Goal: Transaction & Acquisition: Purchase product/service

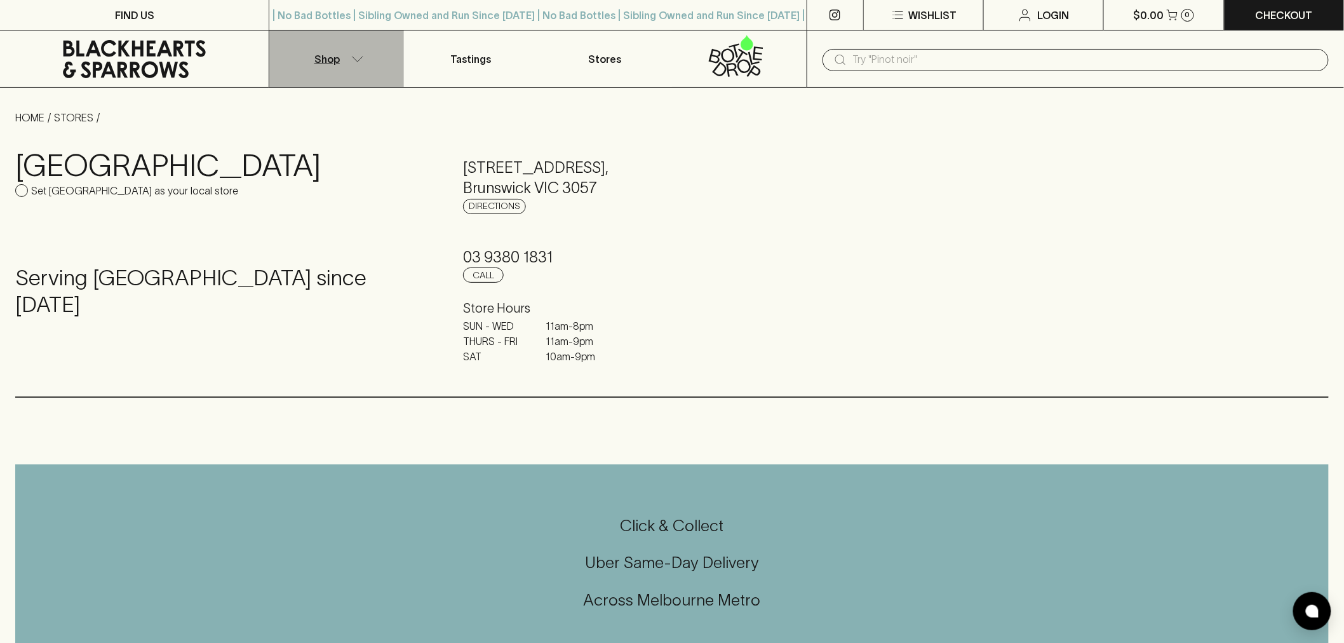
click at [366, 62] on button "Shop" at bounding box center [336, 58] width 134 height 57
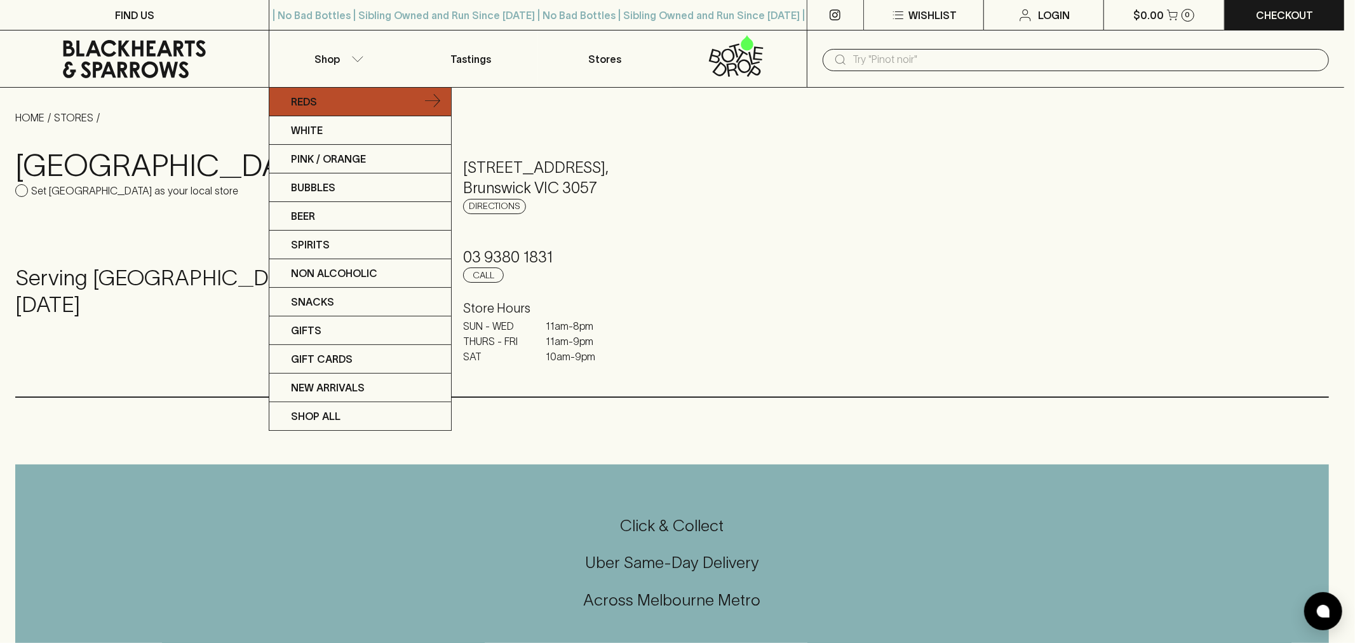
click at [345, 106] on link "Reds" at bounding box center [360, 102] width 182 height 29
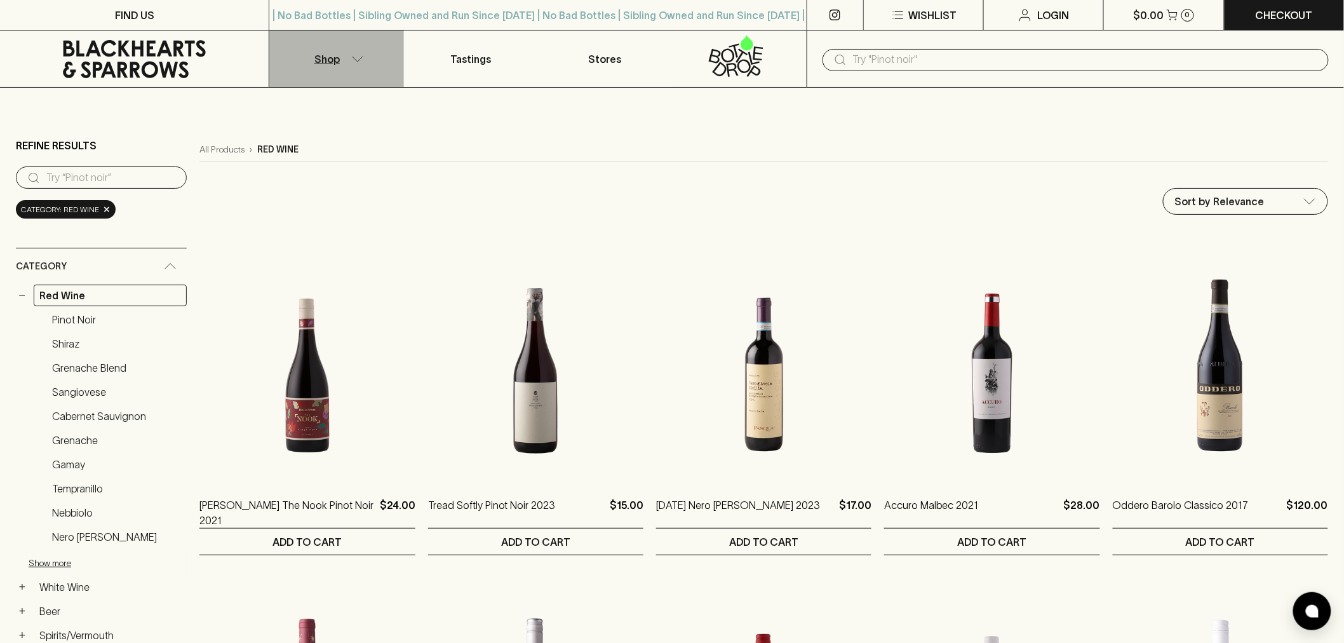
click at [364, 67] on button "Shop" at bounding box center [336, 58] width 134 height 57
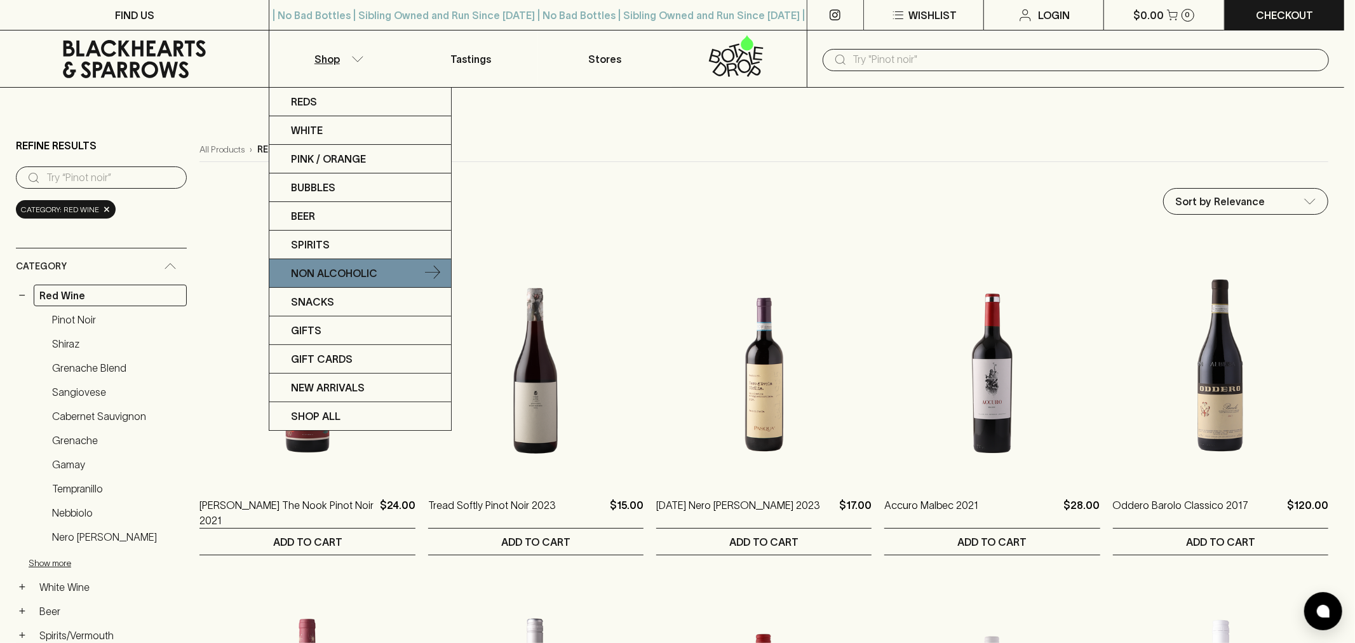
click at [384, 277] on link "Non Alcoholic" at bounding box center [360, 273] width 182 height 29
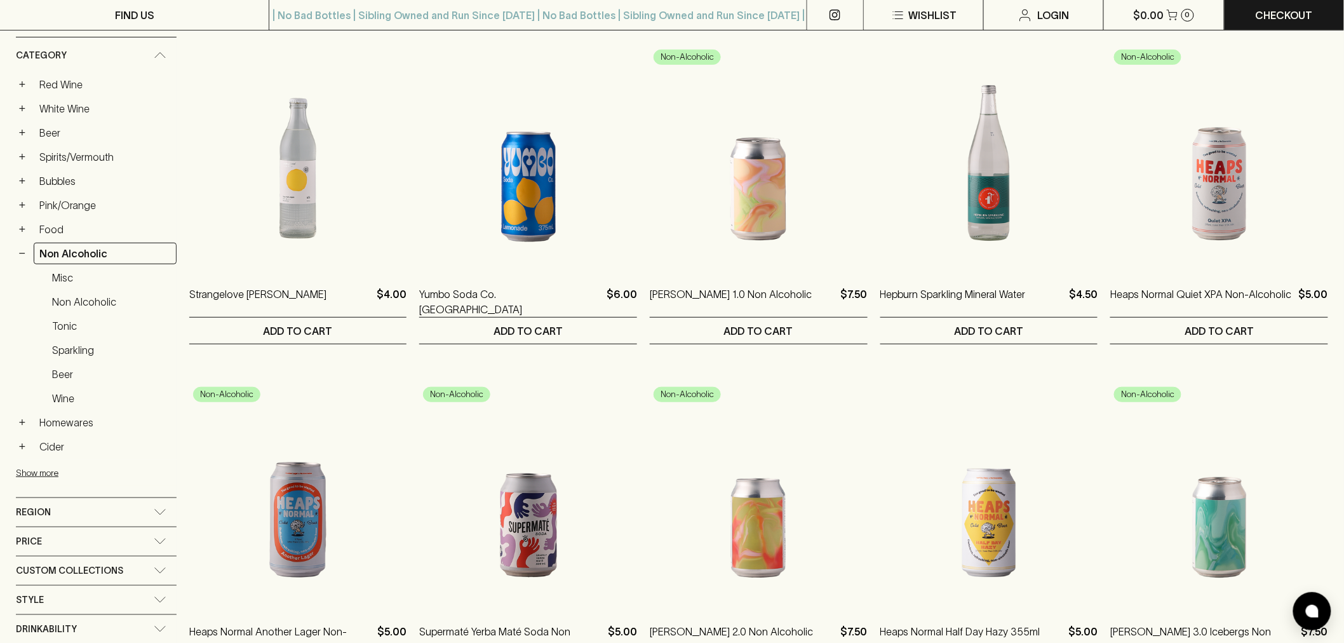
scroll to position [211, 0]
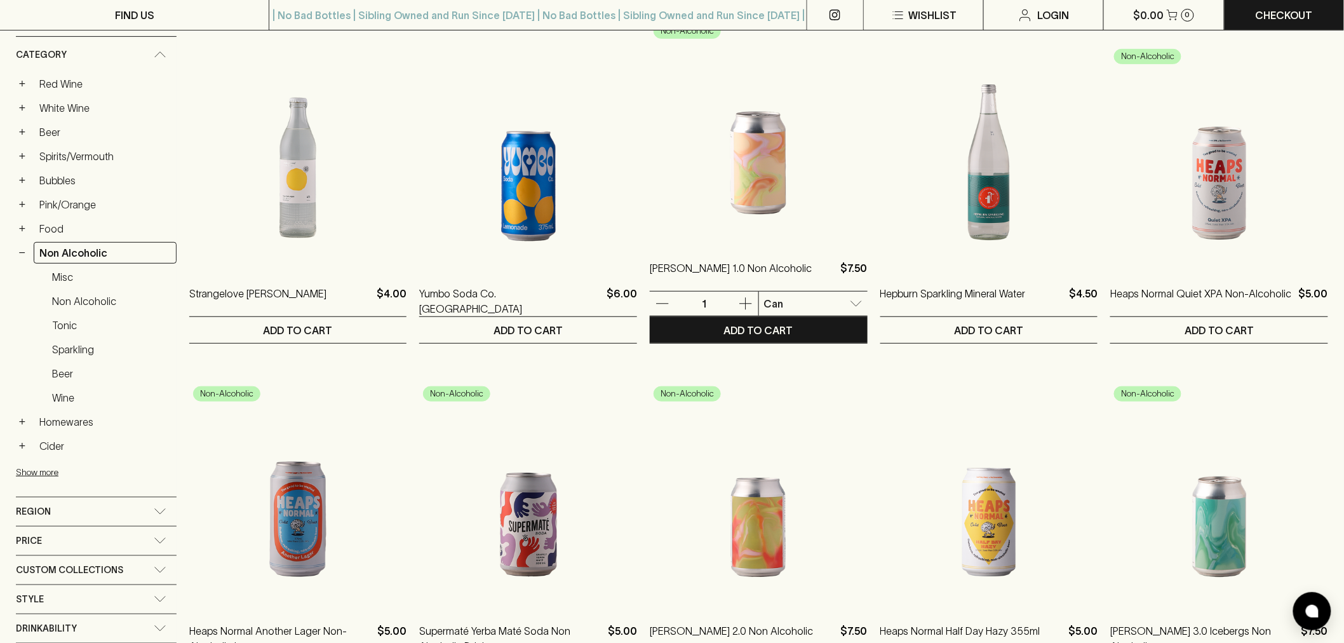
click at [713, 184] on img at bounding box center [759, 130] width 218 height 222
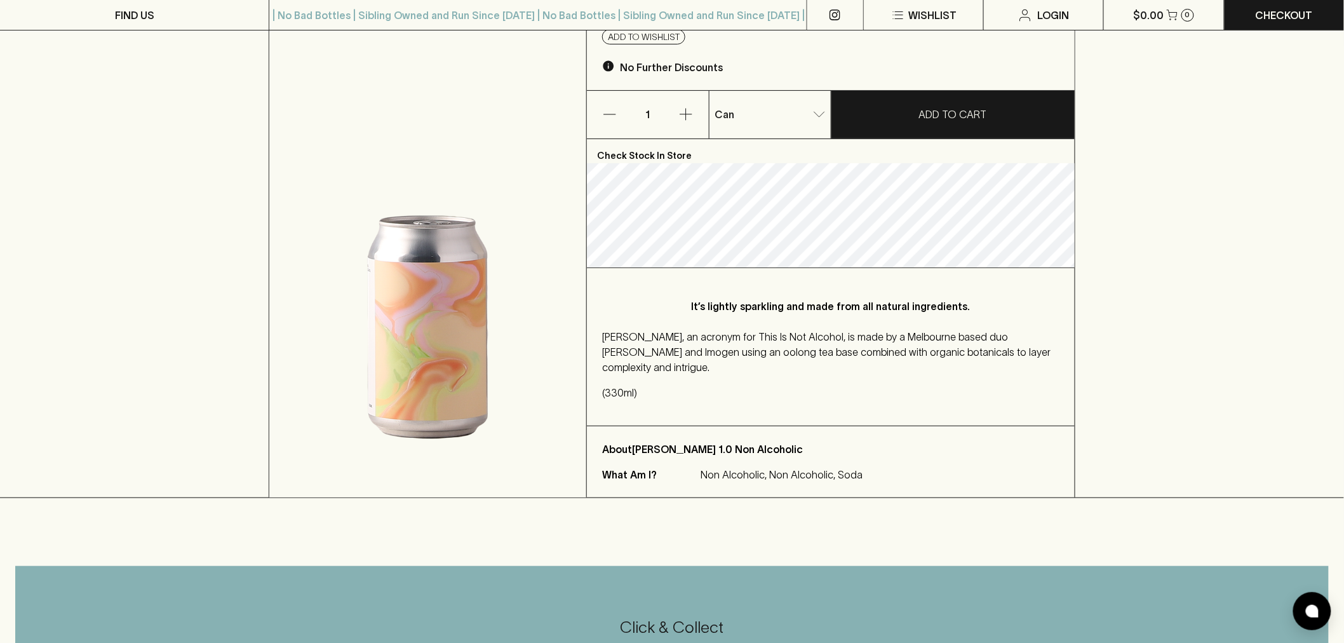
scroll to position [141, 0]
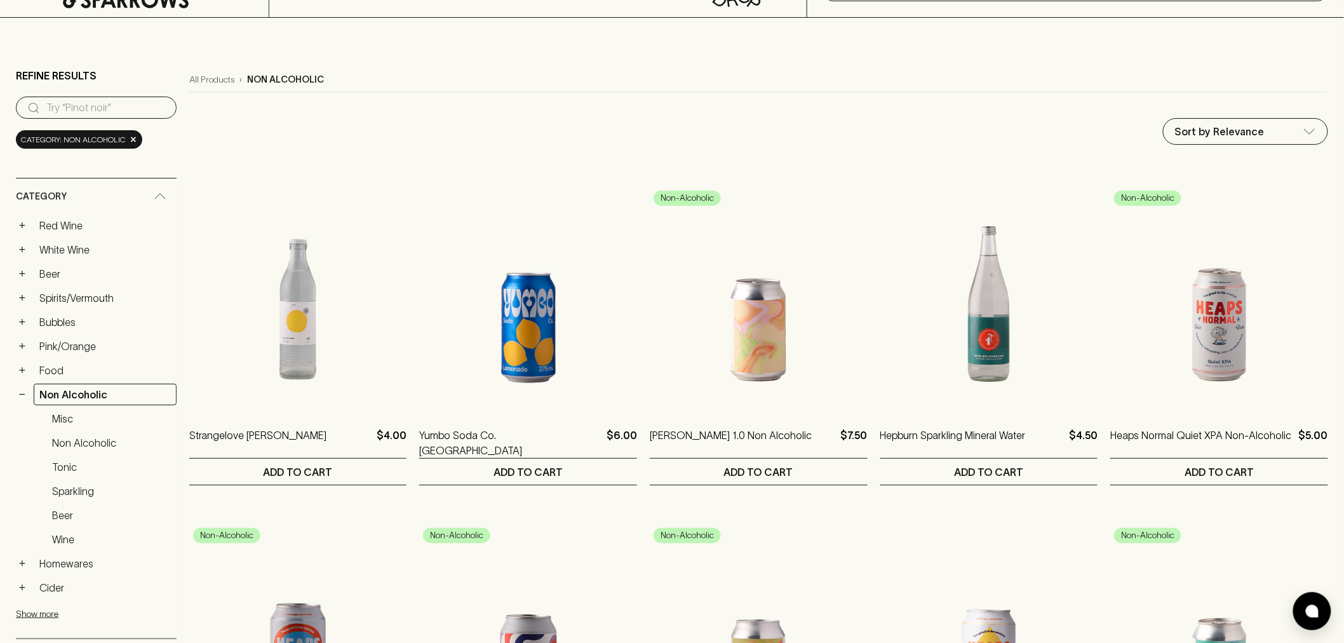
scroll to position [70, 0]
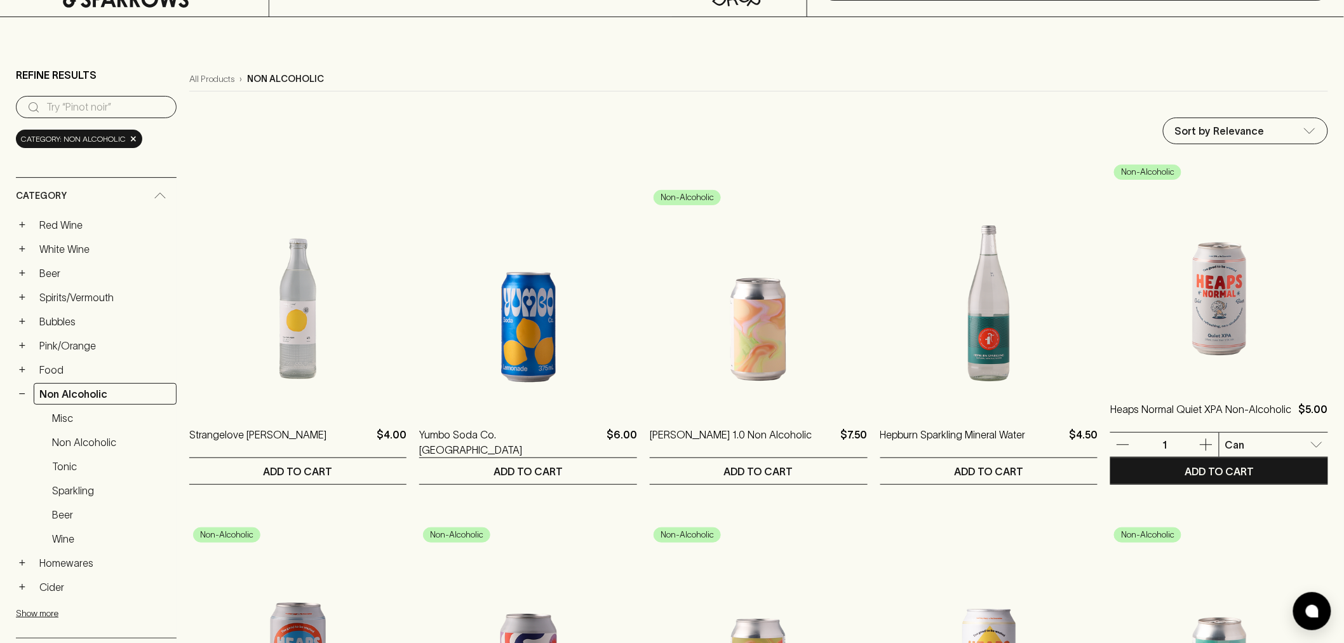
click at [1205, 255] on img at bounding box center [1219, 271] width 218 height 222
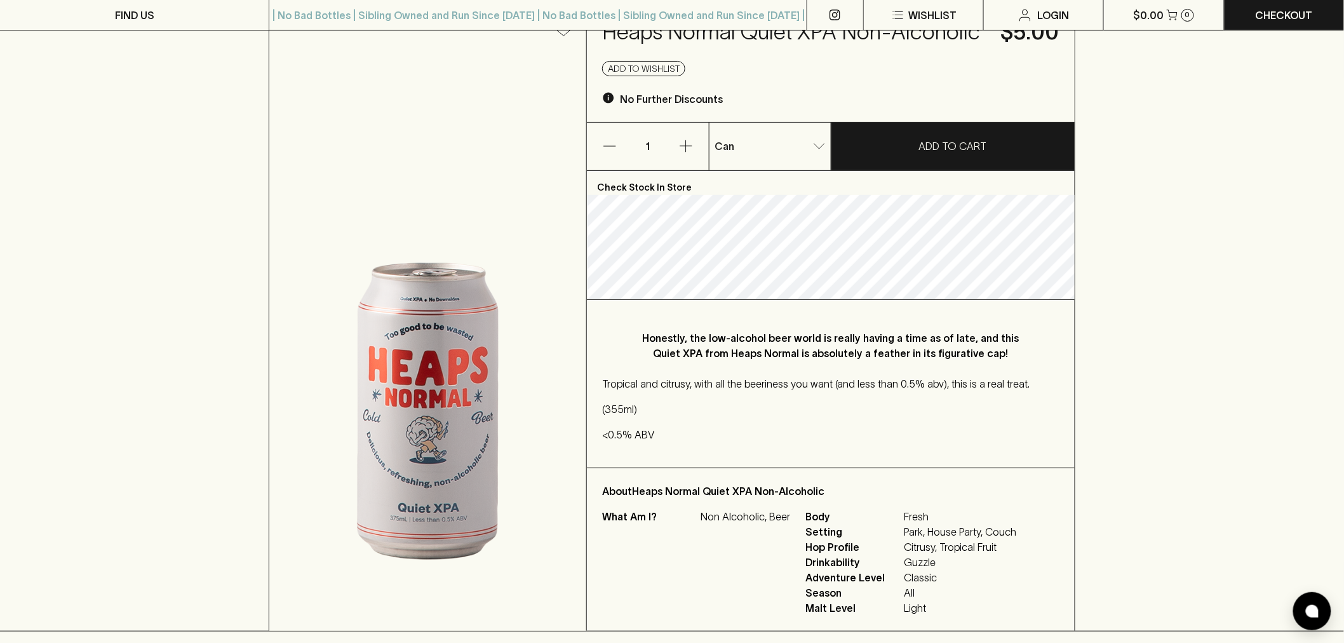
scroll to position [141, 0]
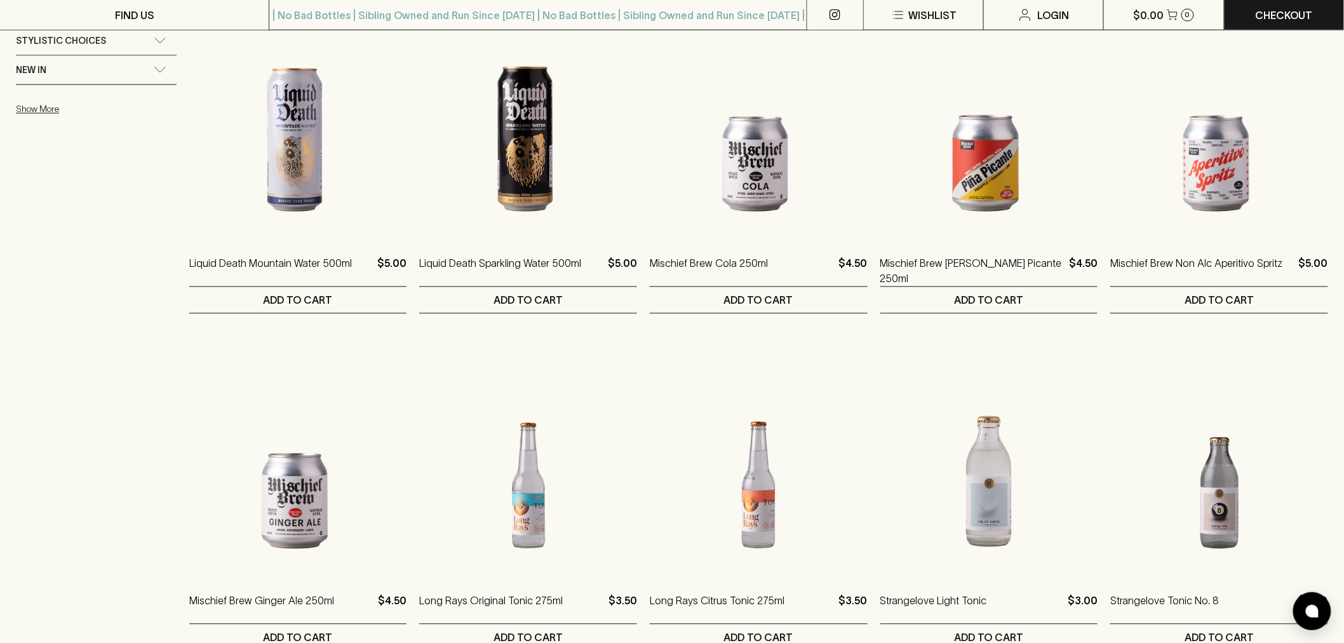
scroll to position [917, 0]
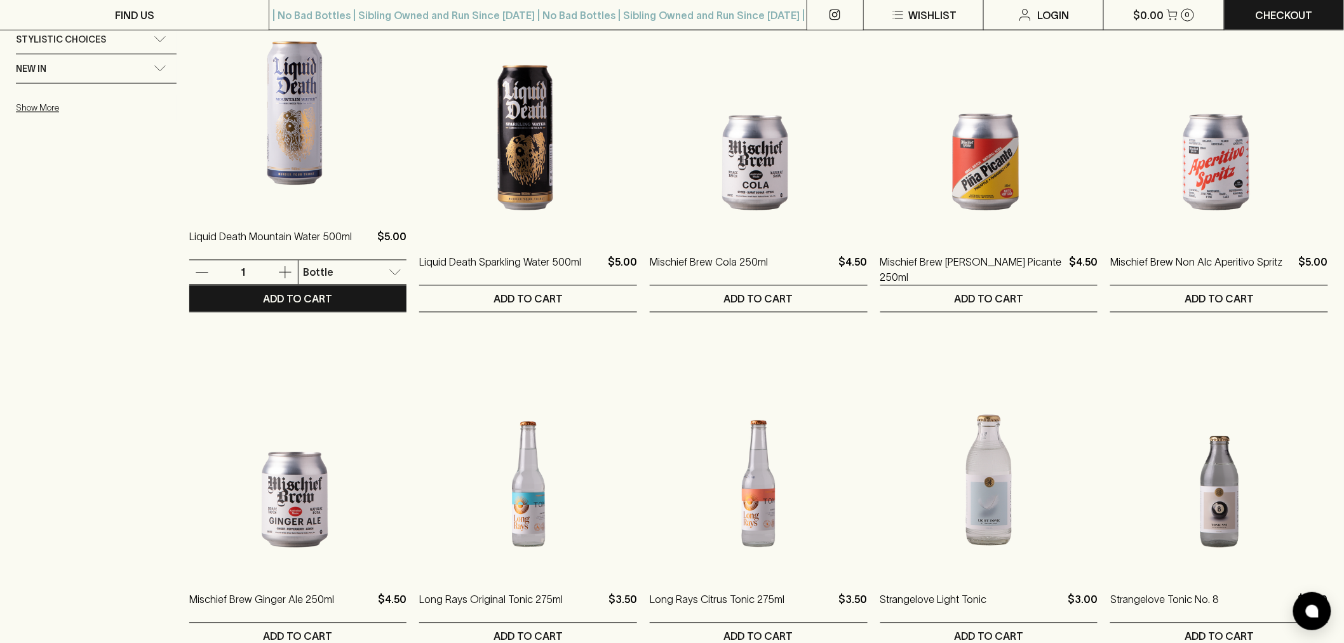
click at [326, 147] on img at bounding box center [298, 99] width 218 height 222
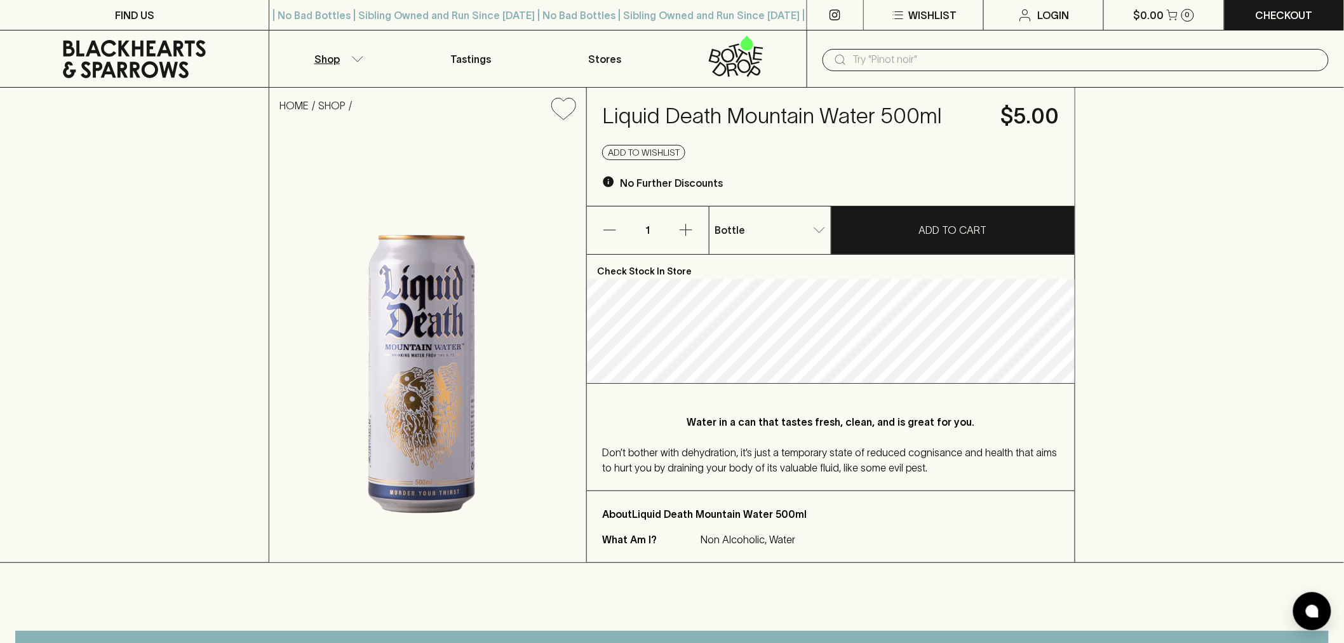
click at [356, 74] on button "Shop" at bounding box center [336, 58] width 134 height 57
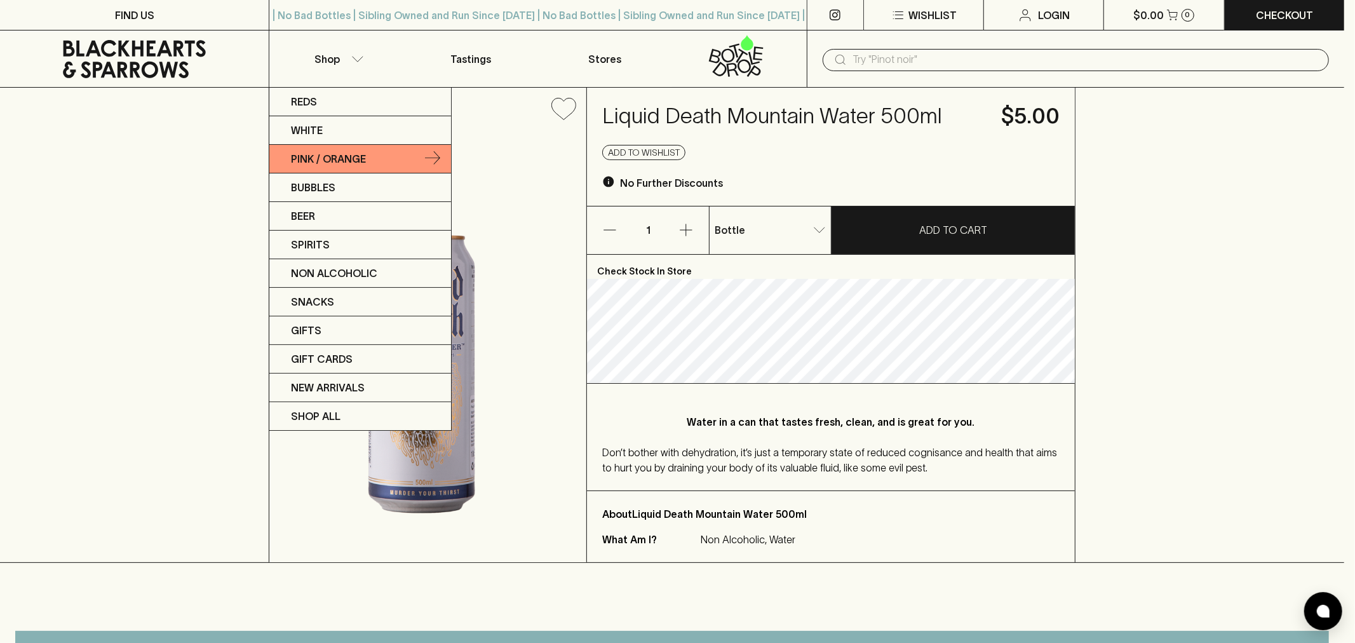
click at [326, 161] on p "Pink / Orange" at bounding box center [328, 158] width 75 height 15
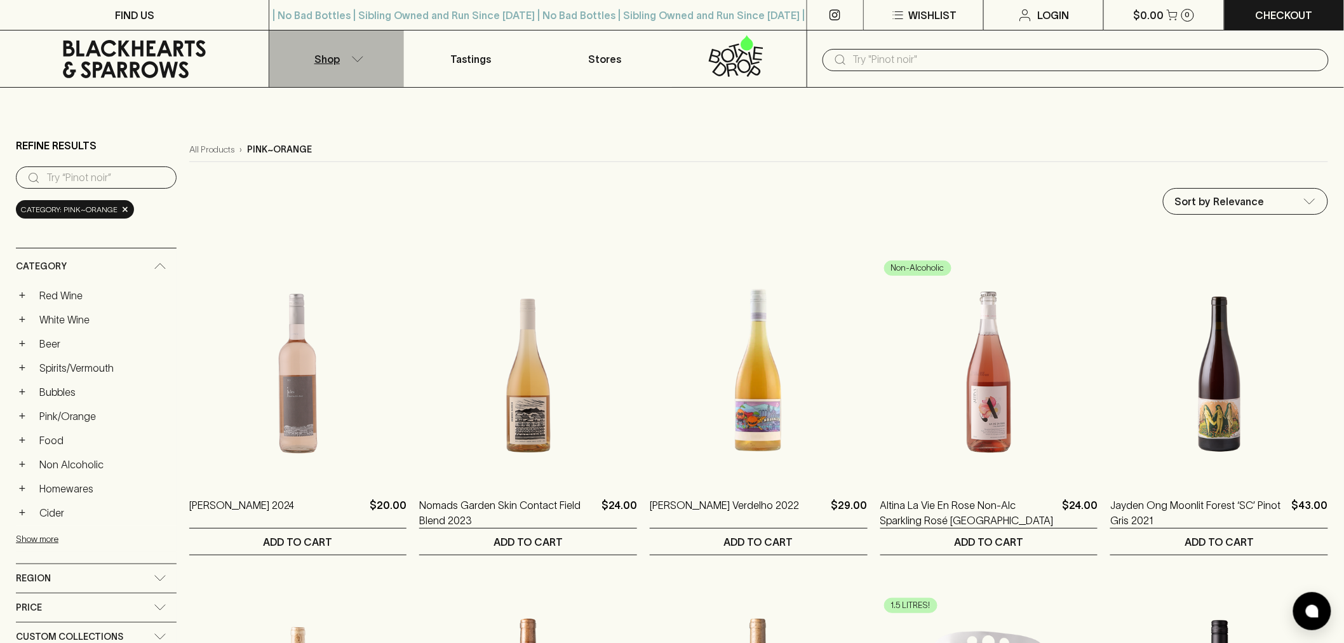
click at [352, 68] on button "Shop" at bounding box center [336, 58] width 134 height 57
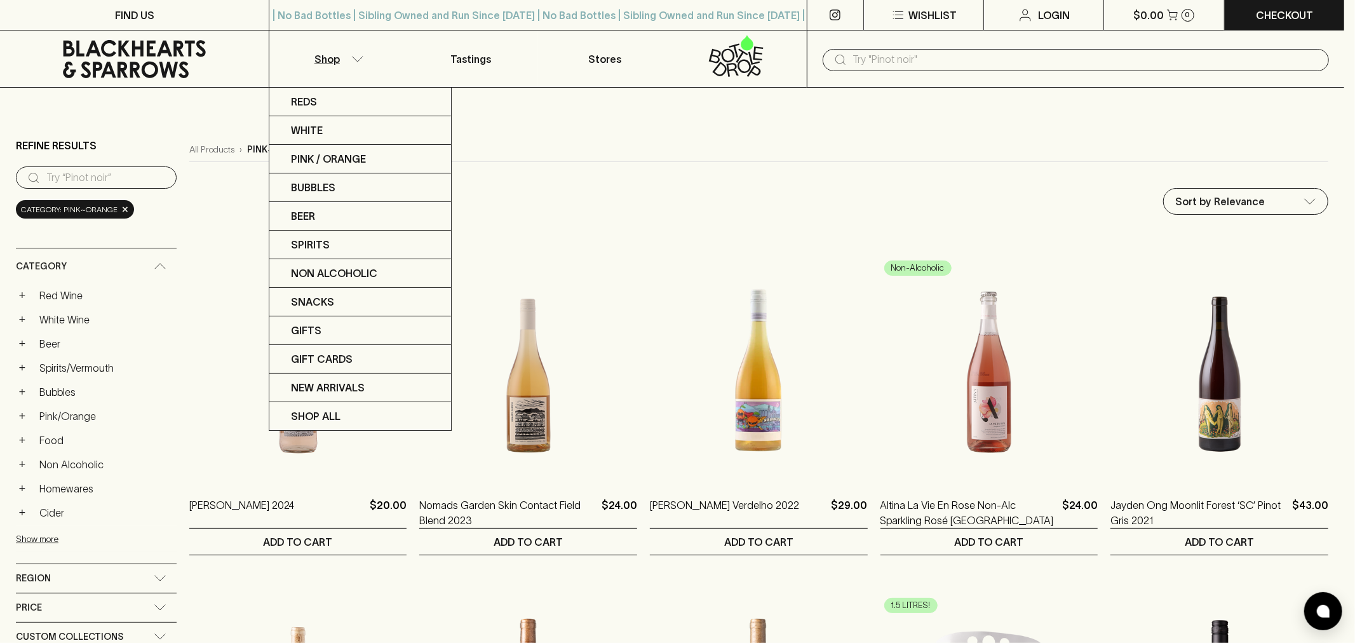
click at [155, 563] on div at bounding box center [677, 321] width 1355 height 643
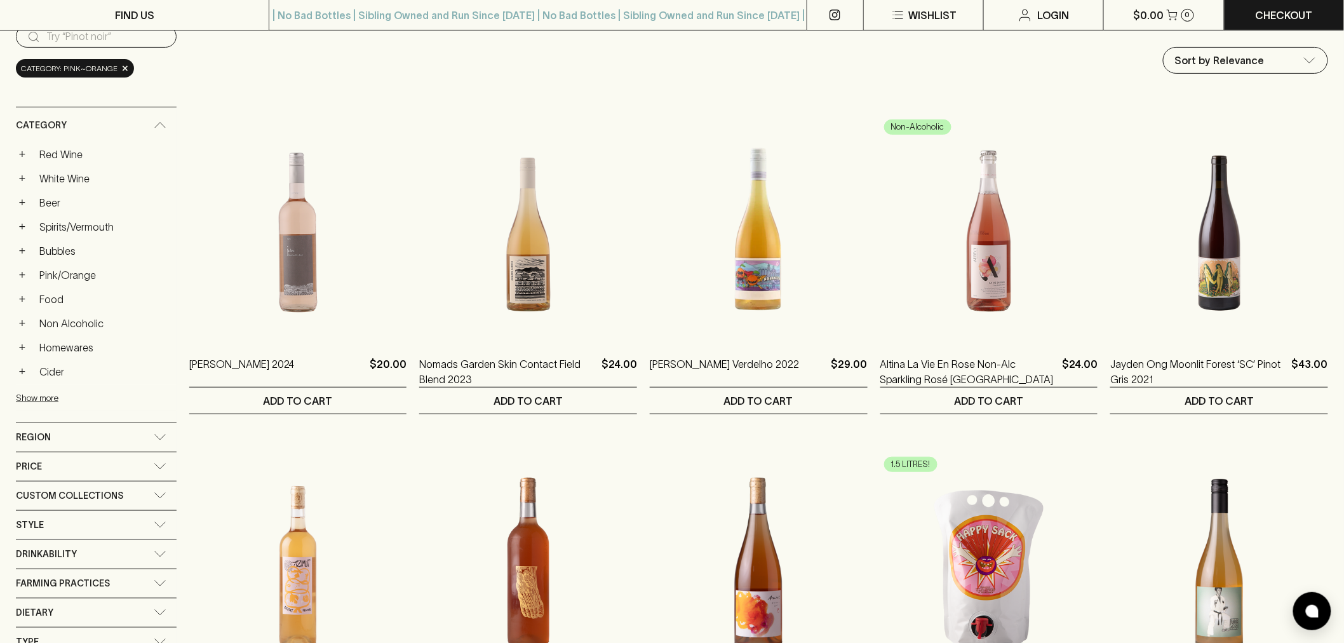
scroll to position [211, 0]
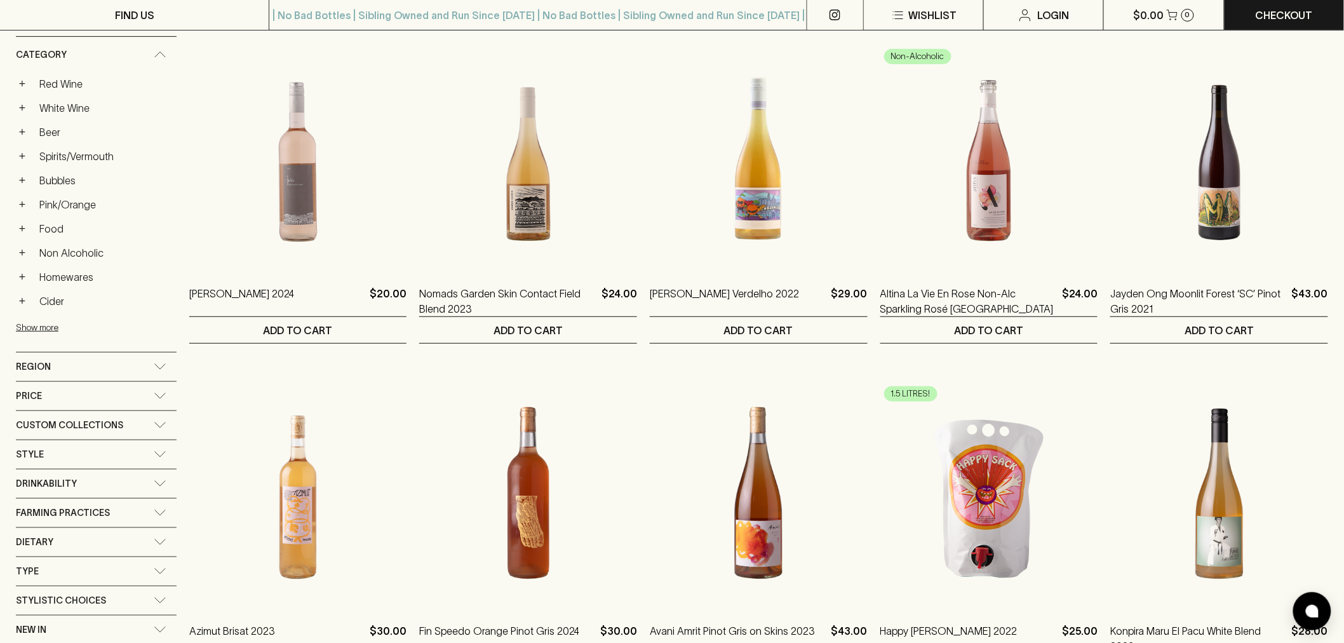
click at [166, 455] on icon at bounding box center [160, 454] width 13 height 6
click at [166, 455] on div "Style" at bounding box center [96, 458] width 161 height 36
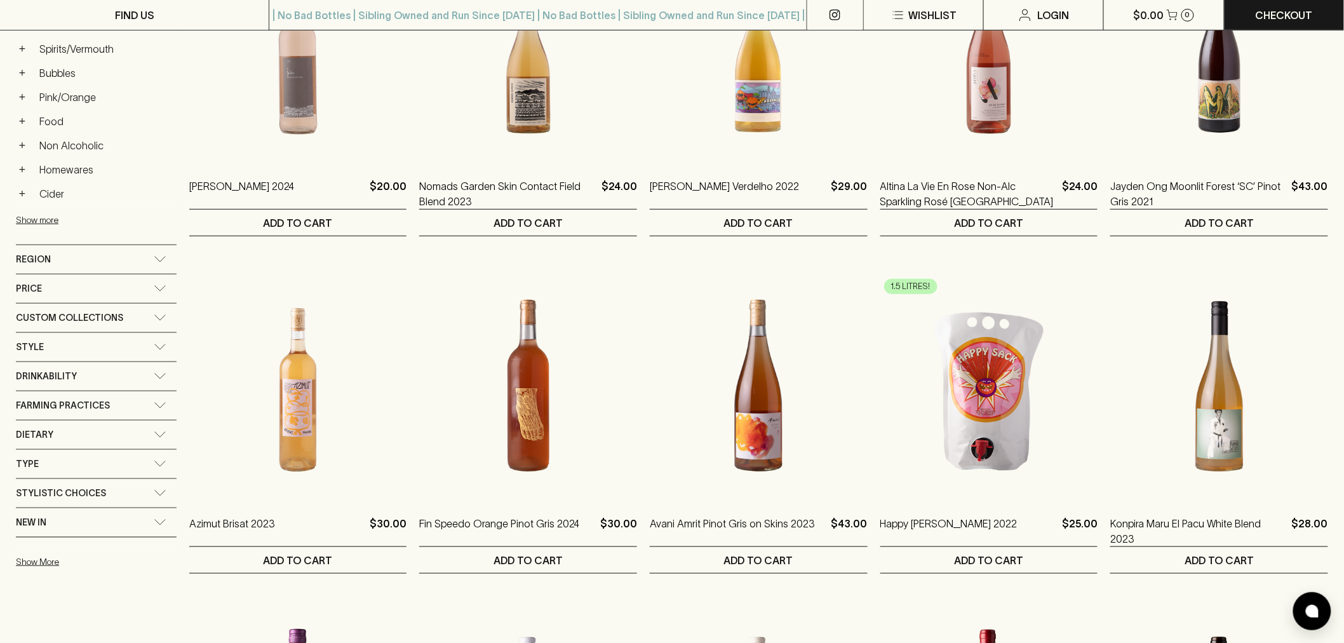
scroll to position [352, 0]
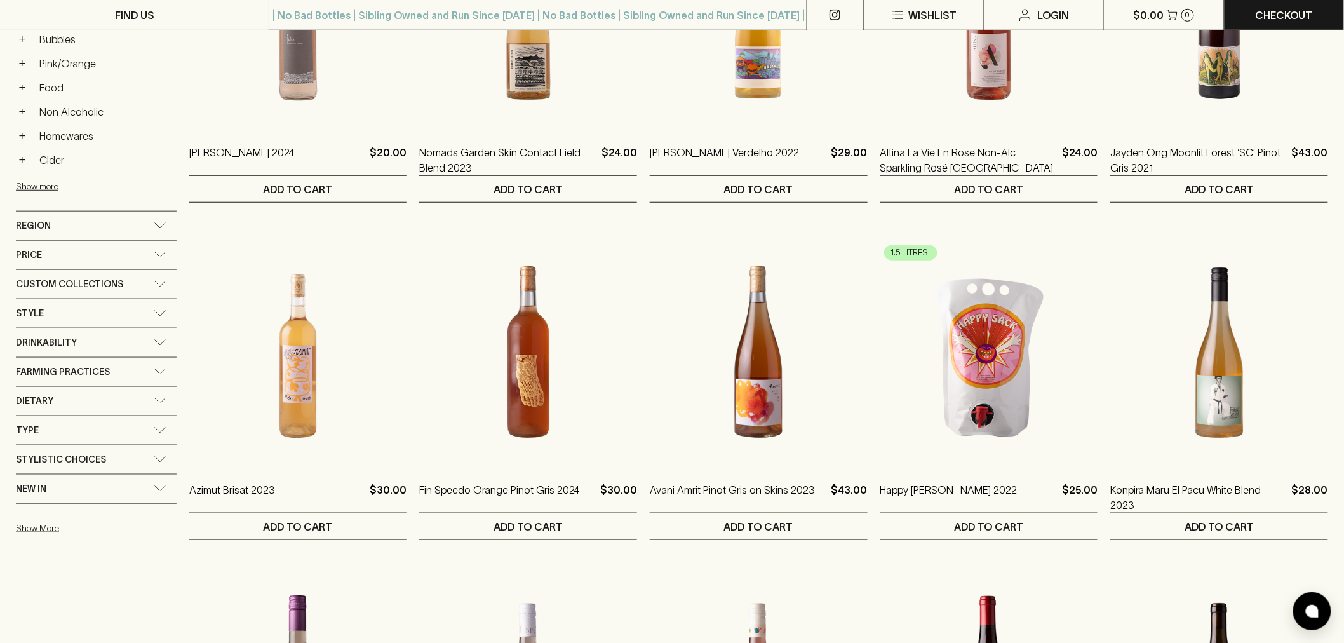
click at [159, 460] on icon at bounding box center [160, 459] width 13 height 6
click at [159, 460] on div "Stylistic Choices" at bounding box center [96, 463] width 161 height 36
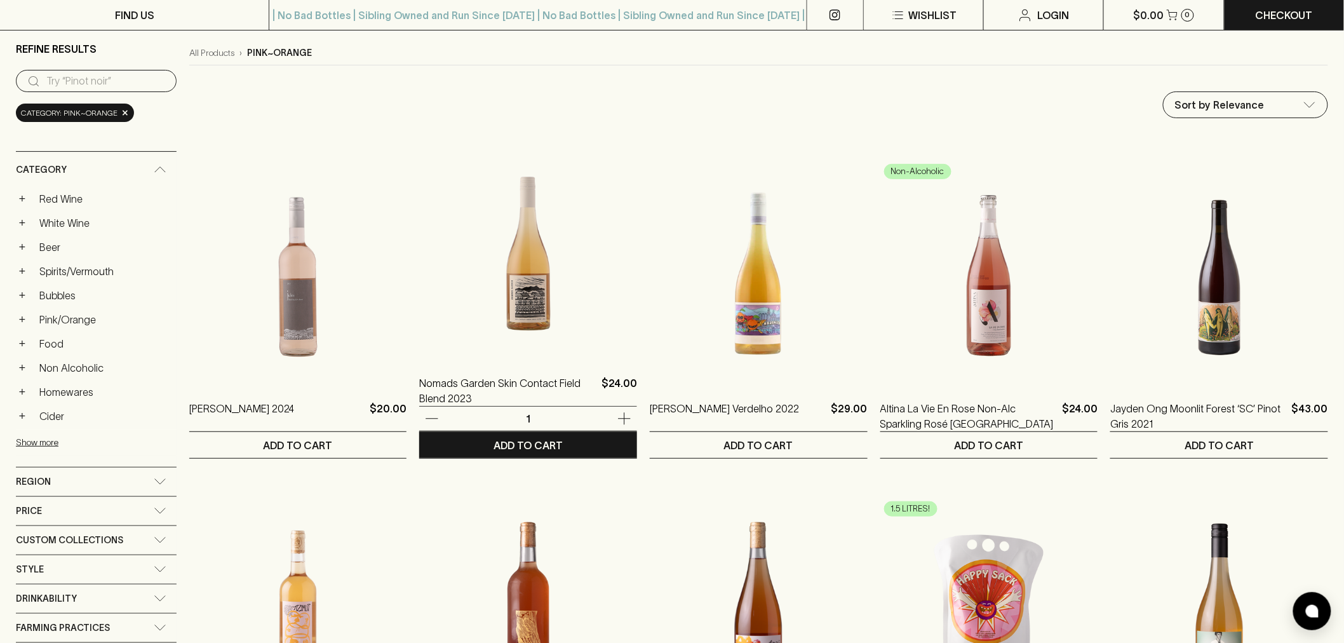
scroll to position [0, 0]
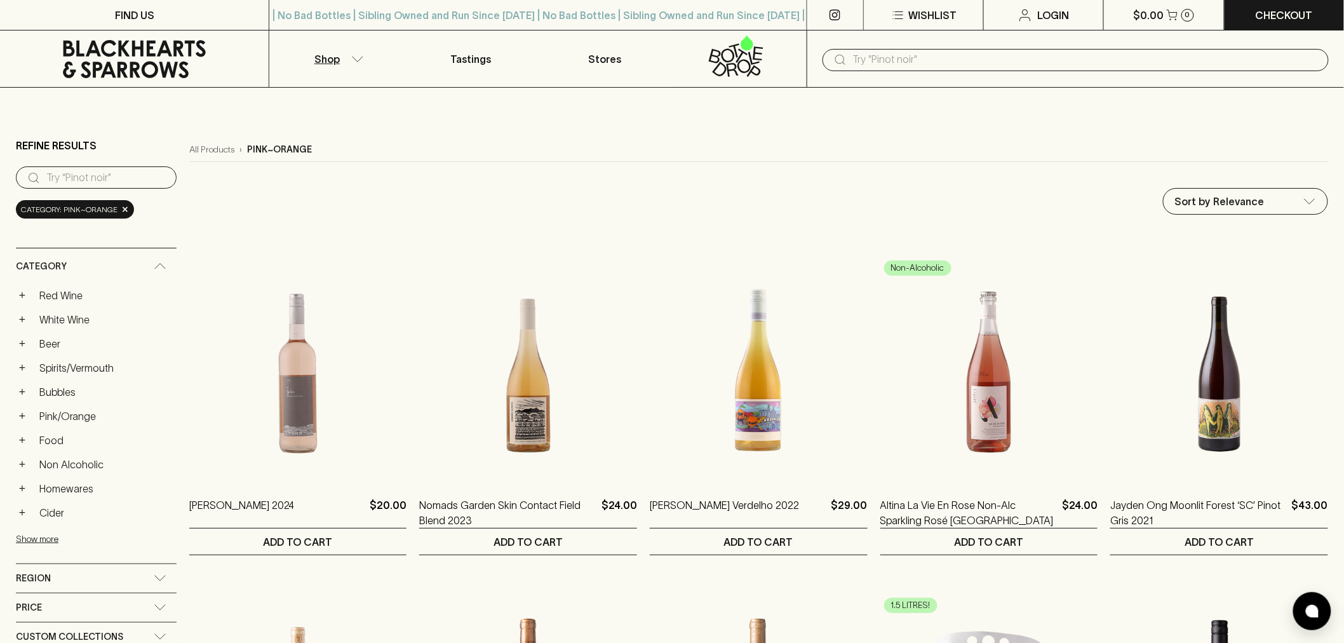
click at [1011, 62] on input "text" at bounding box center [1086, 60] width 466 height 20
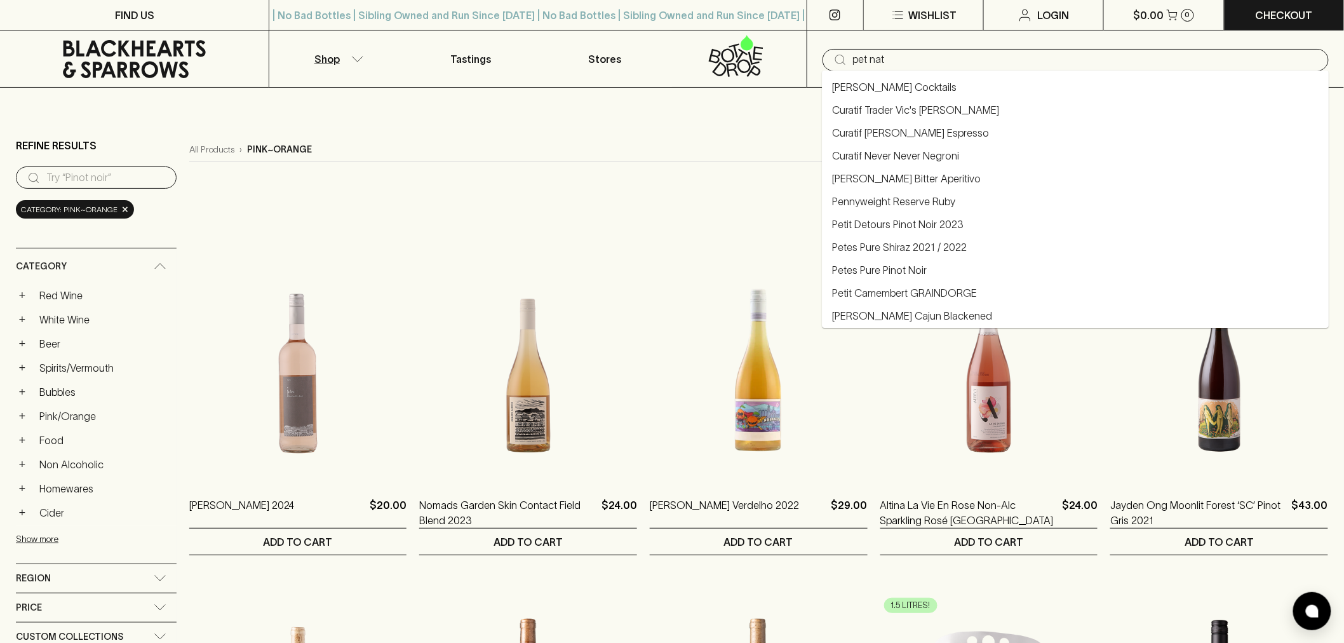
type input "pet nat"
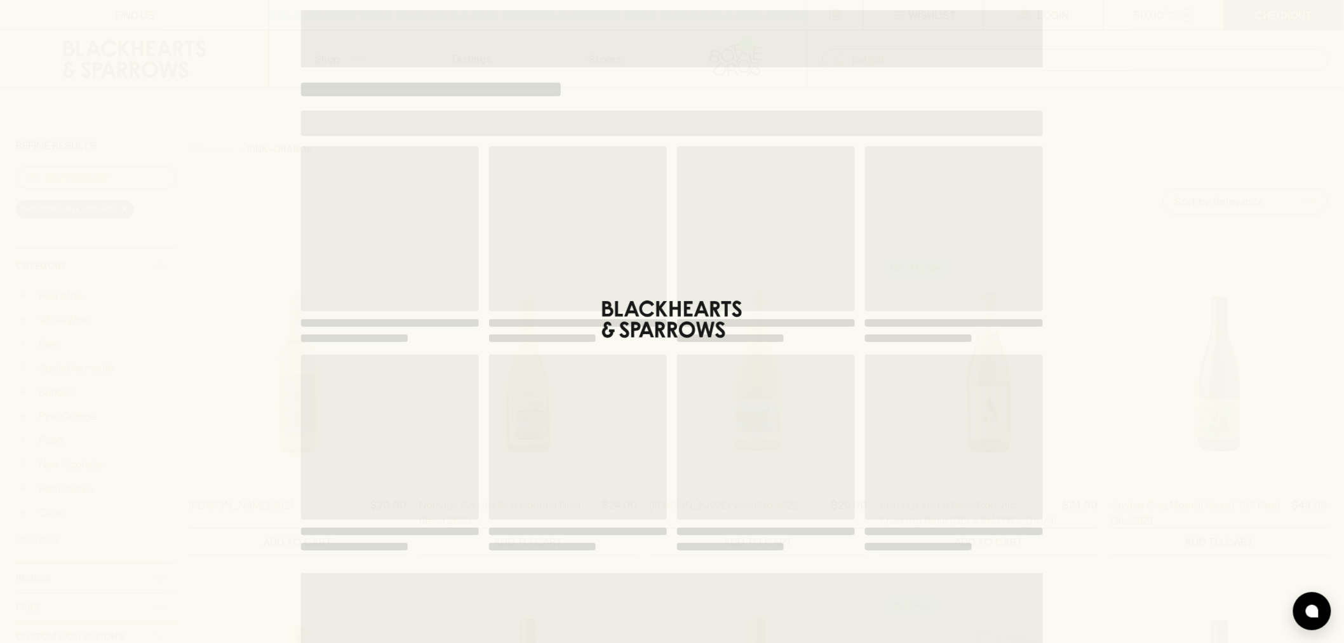
type input "pet nat"
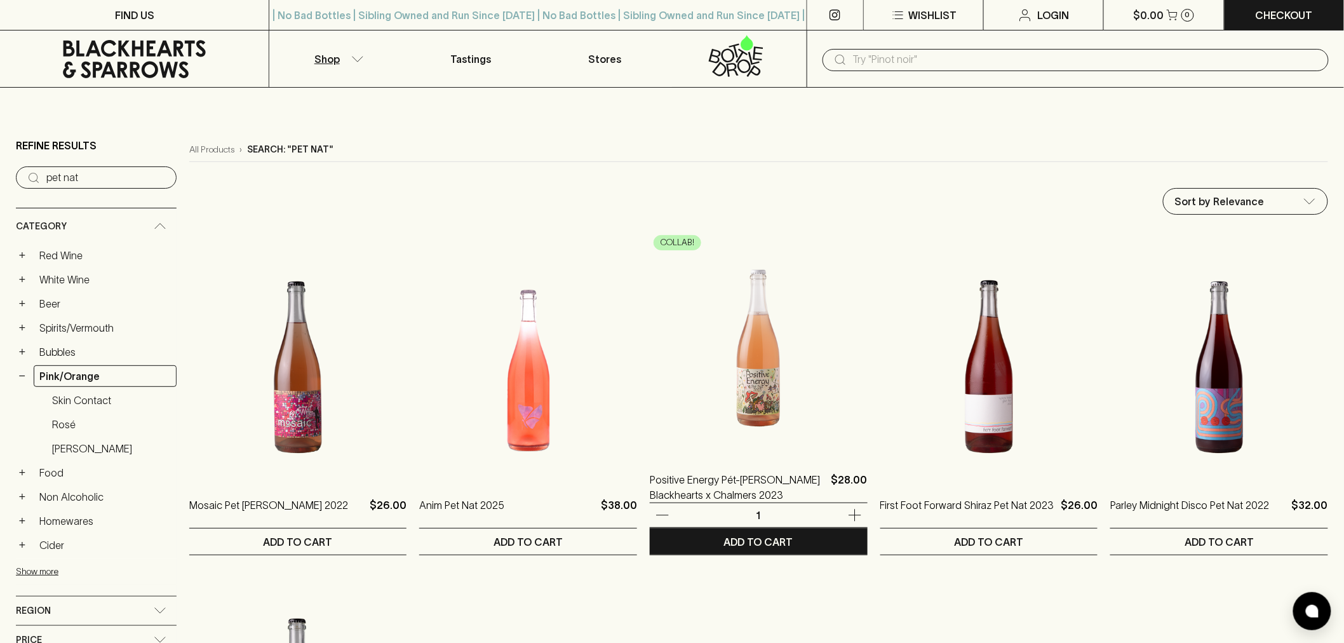
click at [750, 344] on img at bounding box center [759, 342] width 218 height 222
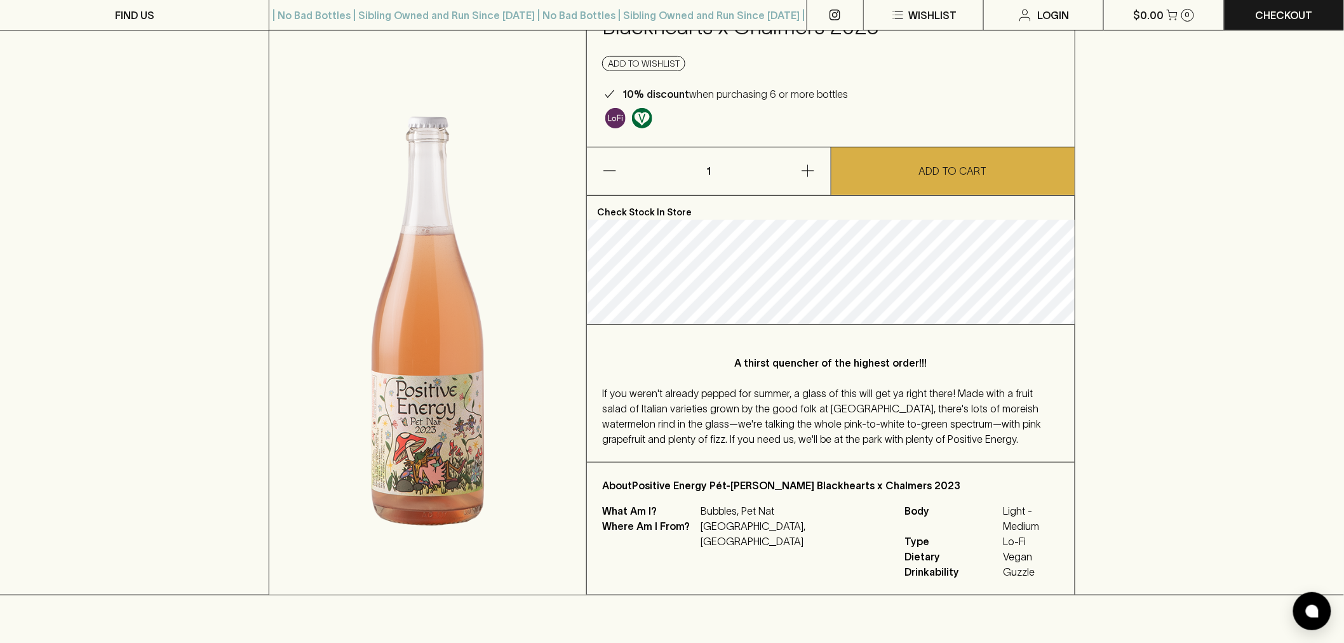
scroll to position [141, 0]
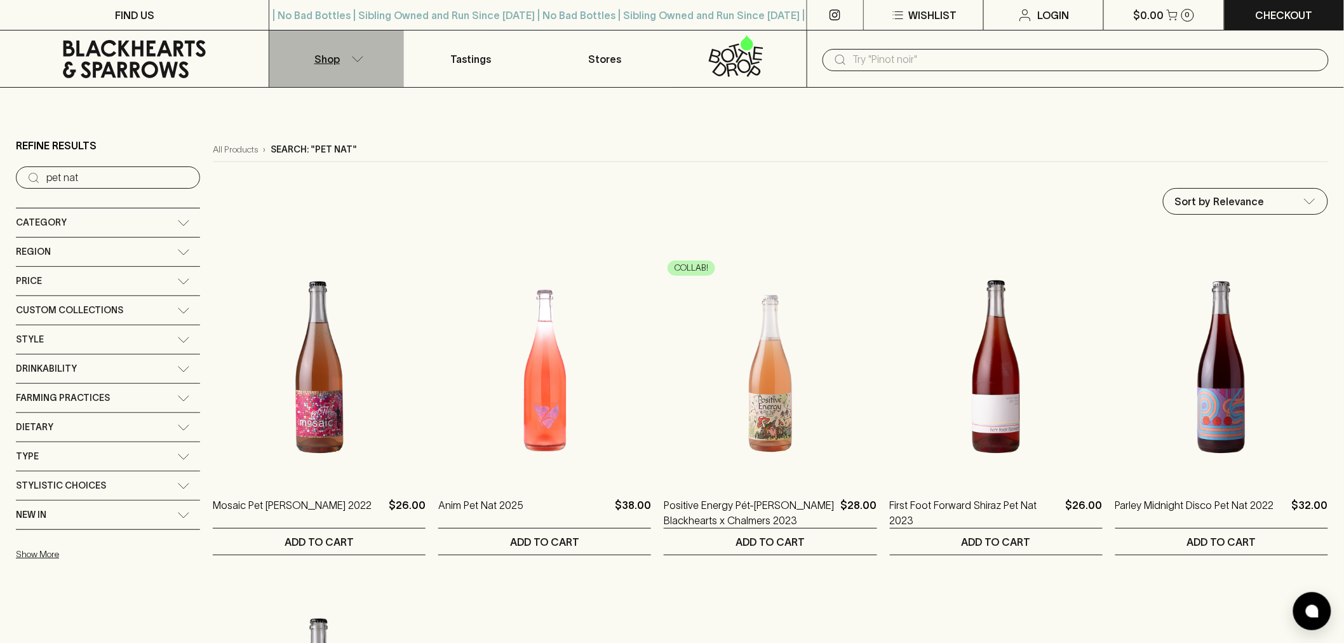
click at [359, 57] on icon "button" at bounding box center [357, 59] width 13 height 6
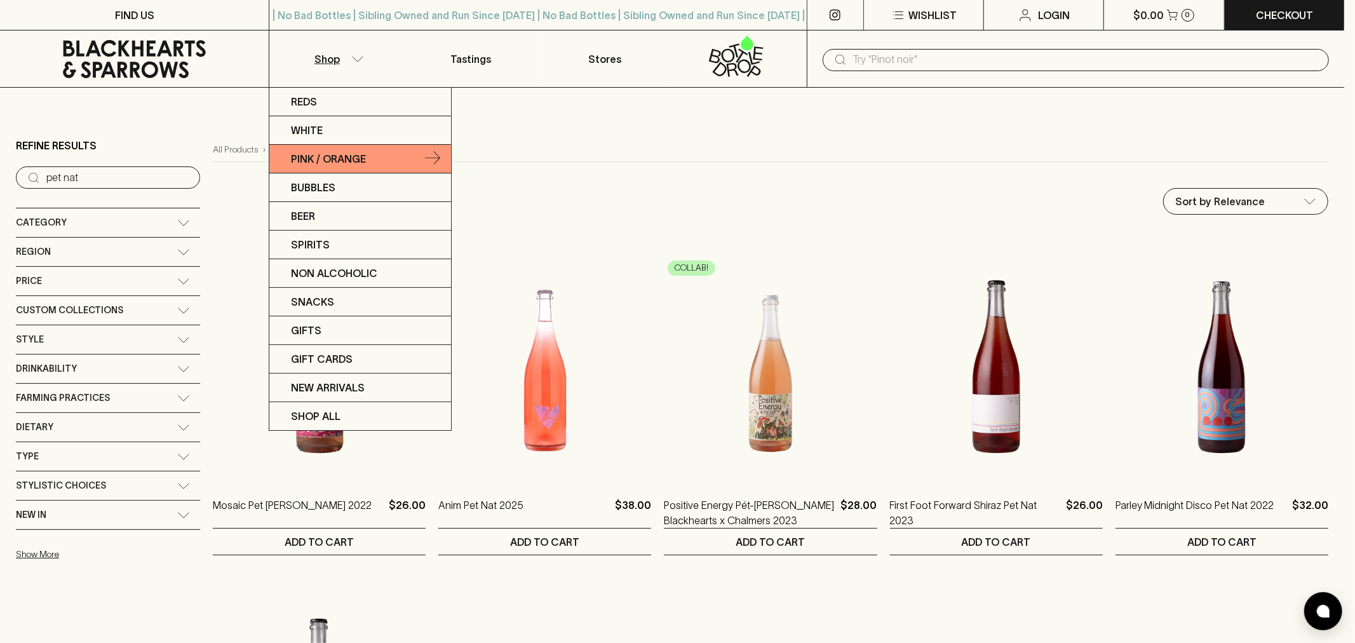
click at [358, 151] on p "Pink / Orange" at bounding box center [328, 158] width 75 height 15
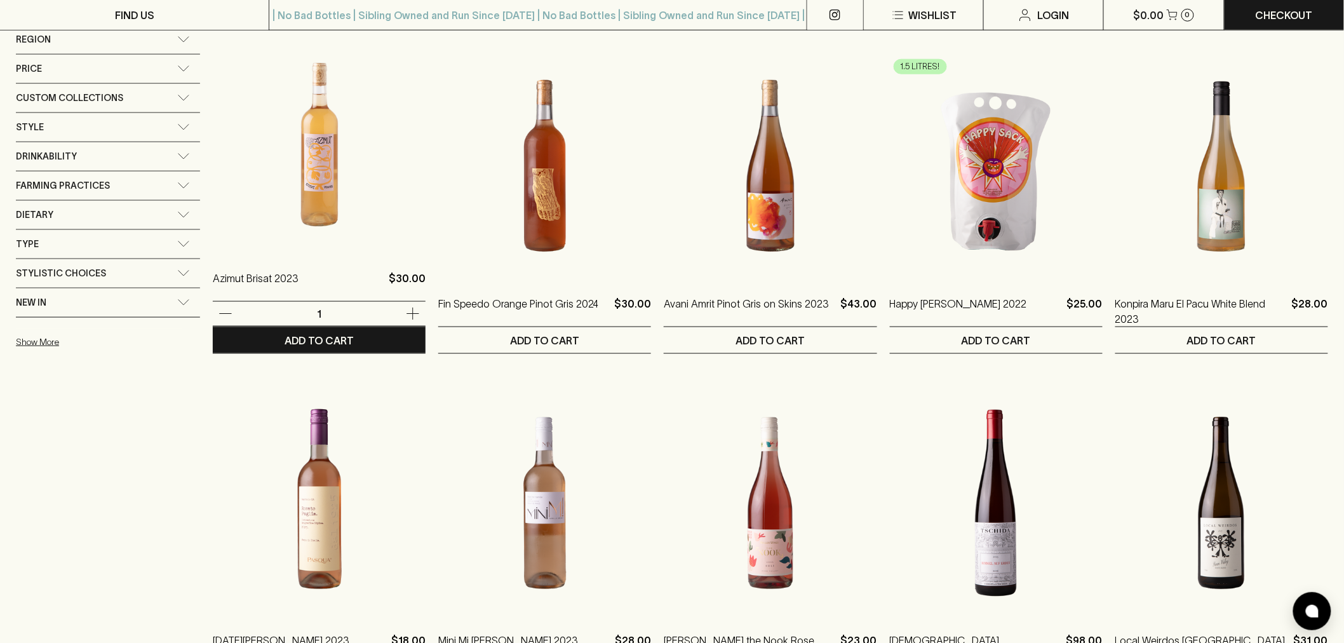
scroll to position [564, 0]
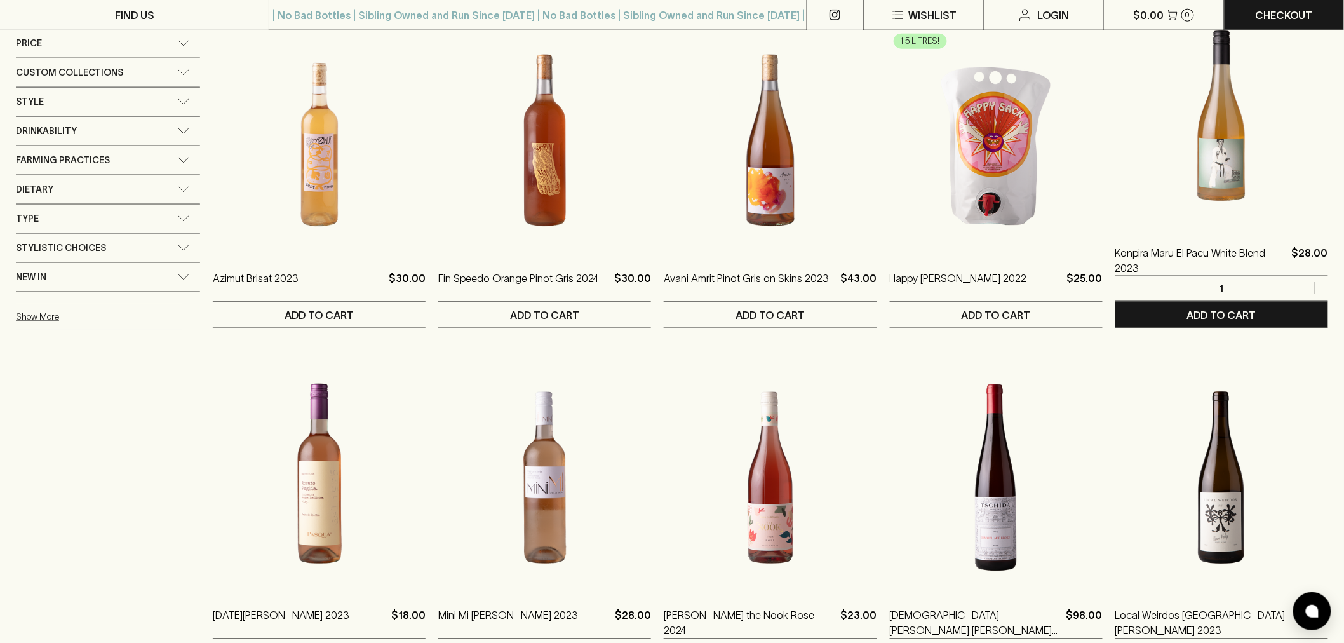
click at [1260, 128] on img at bounding box center [1221, 115] width 213 height 222
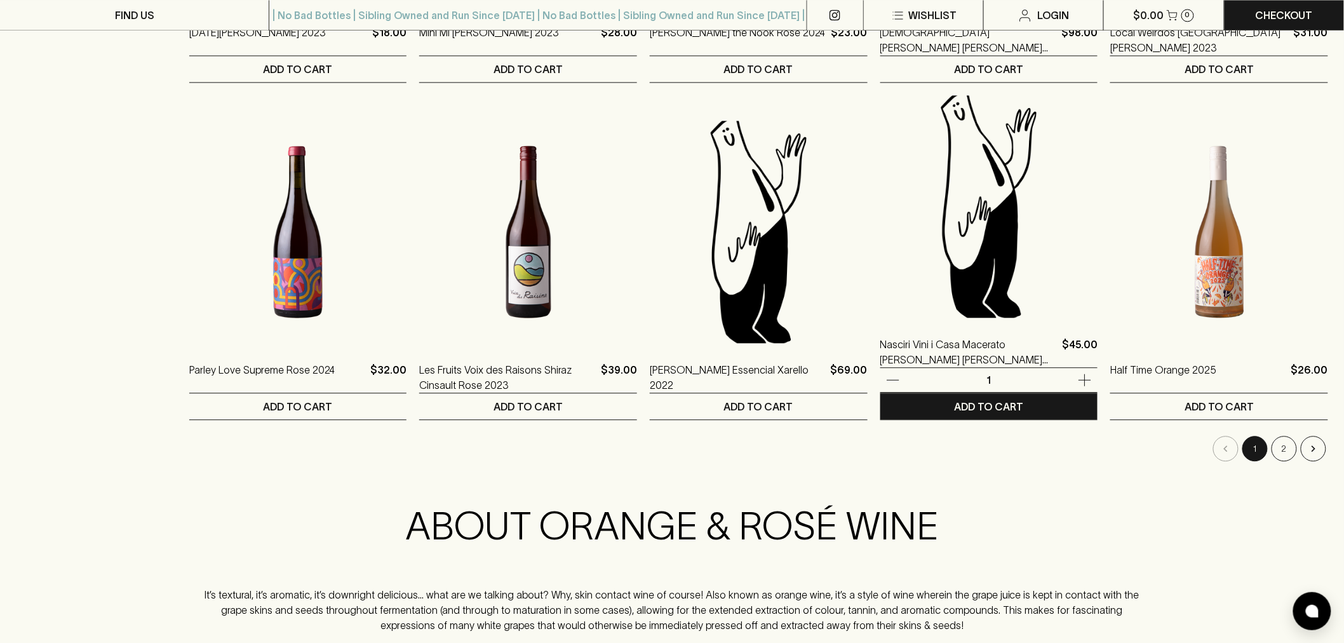
scroll to position [1199, 0]
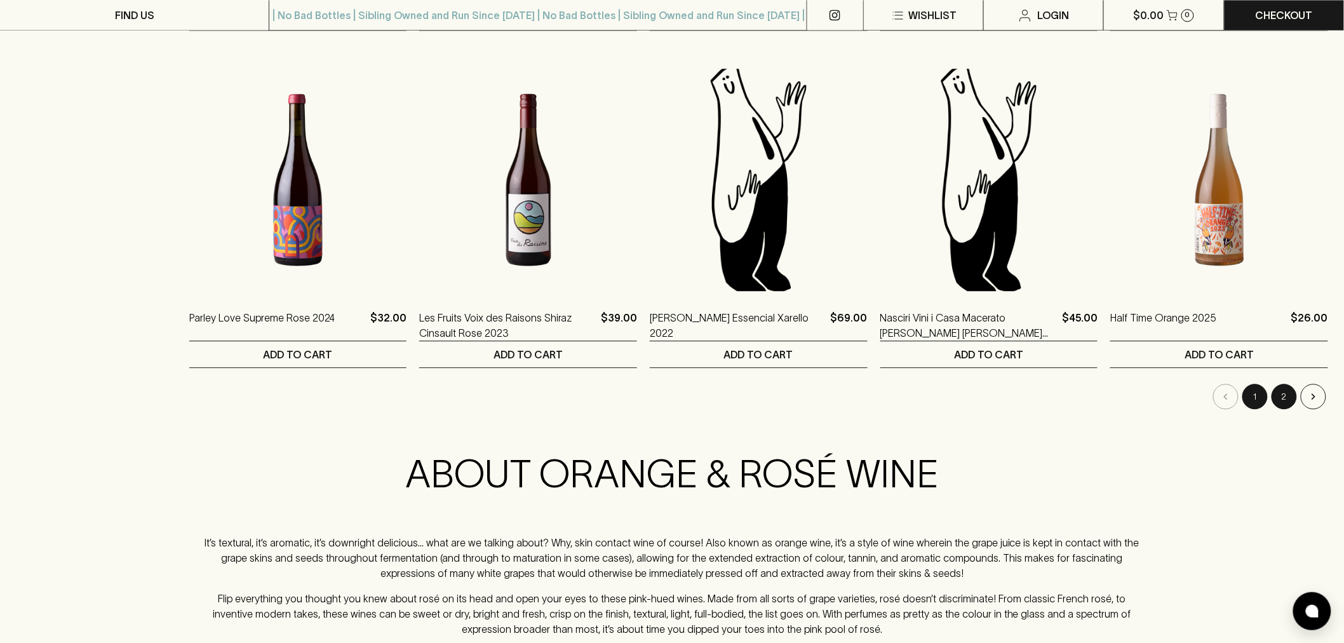
click at [1290, 386] on button "2" at bounding box center [1283, 396] width 25 height 25
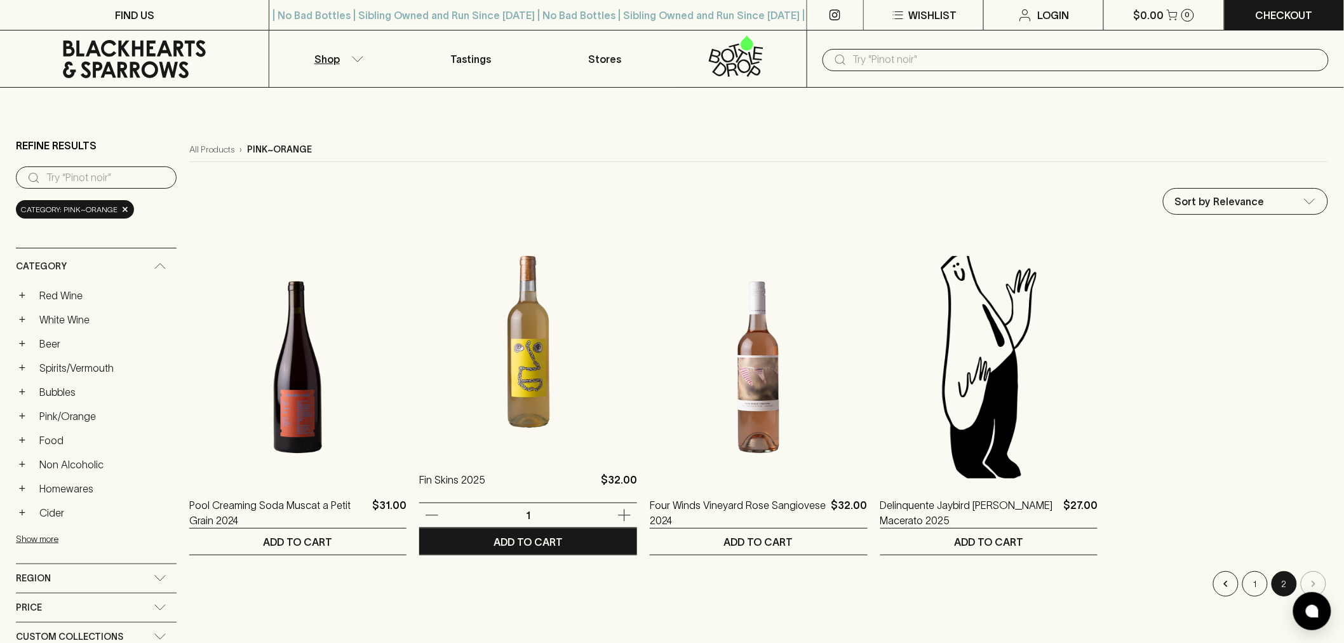
click at [566, 312] on img at bounding box center [528, 342] width 218 height 222
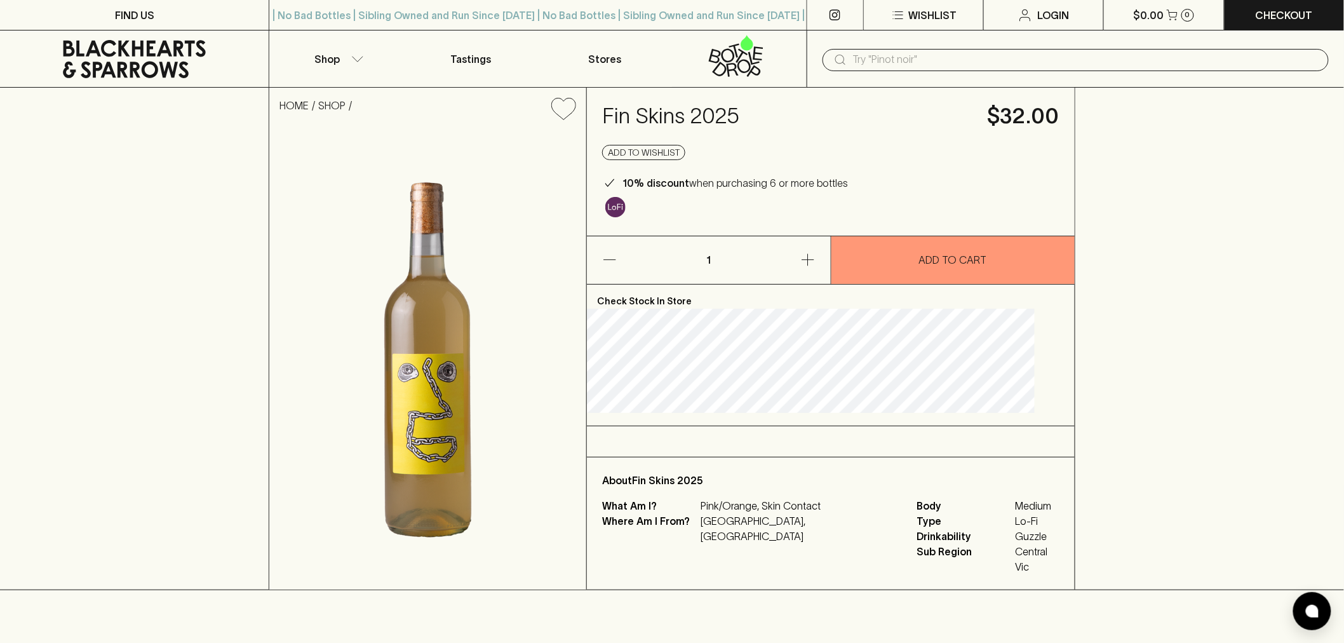
click at [986, 65] on input "text" at bounding box center [1086, 60] width 466 height 20
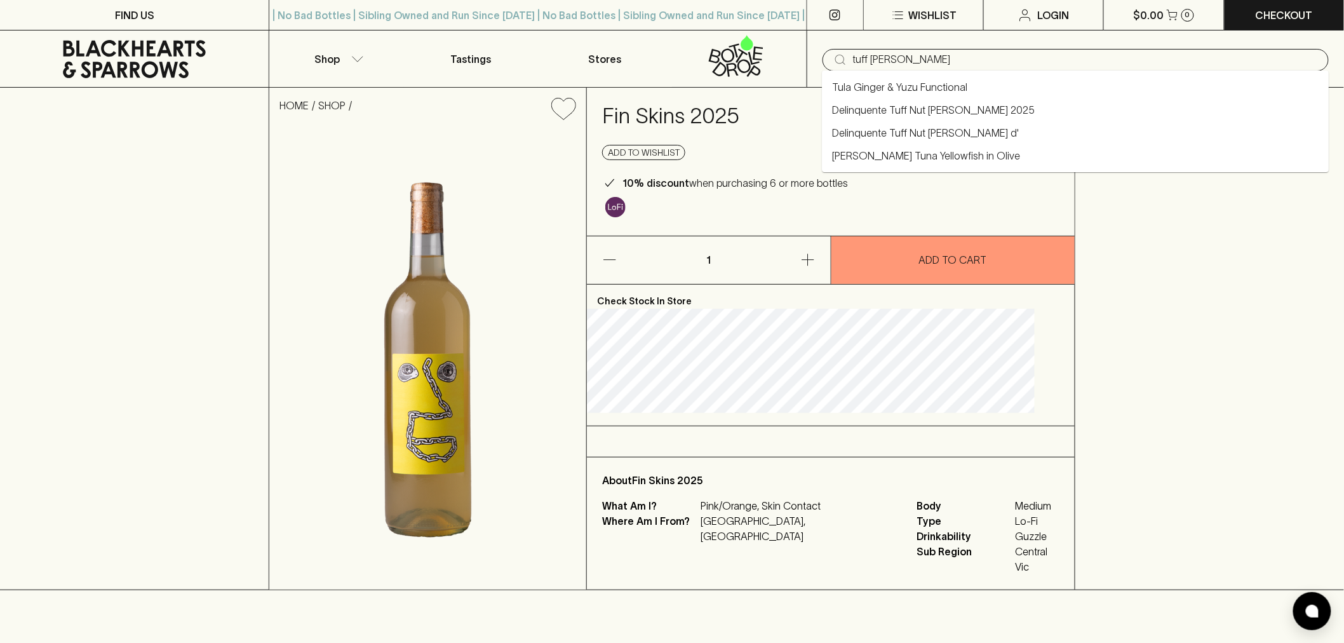
type input "tuff nutt"
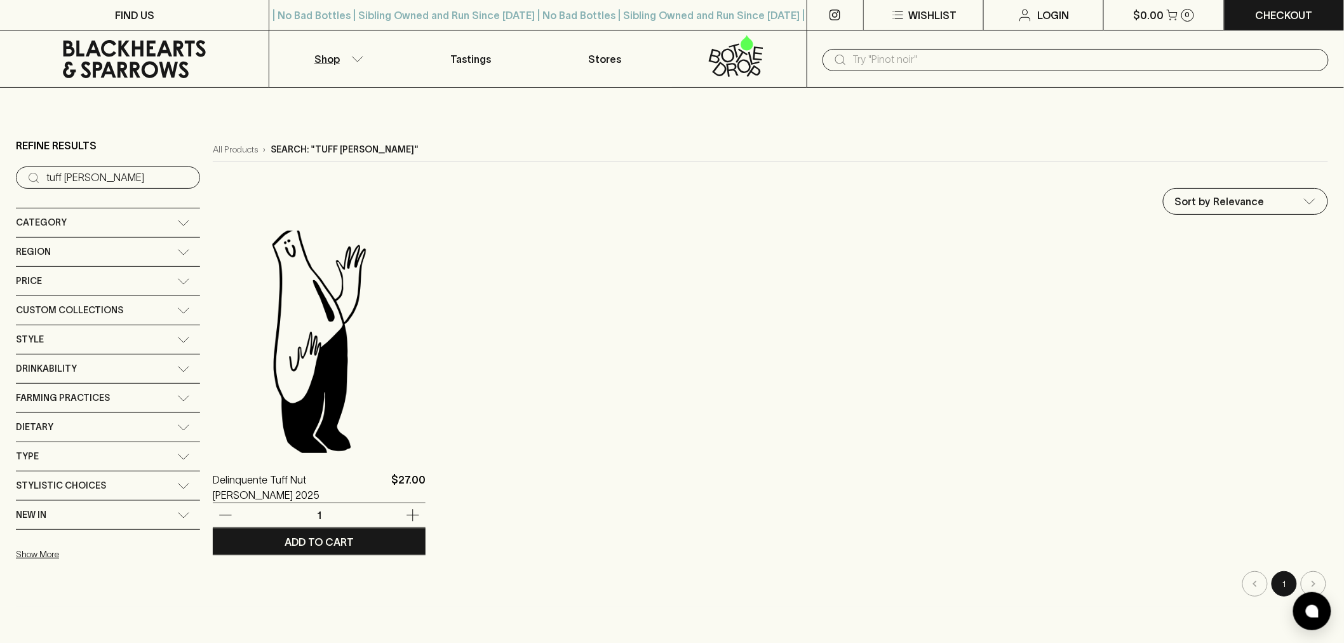
click at [289, 366] on img at bounding box center [319, 342] width 213 height 222
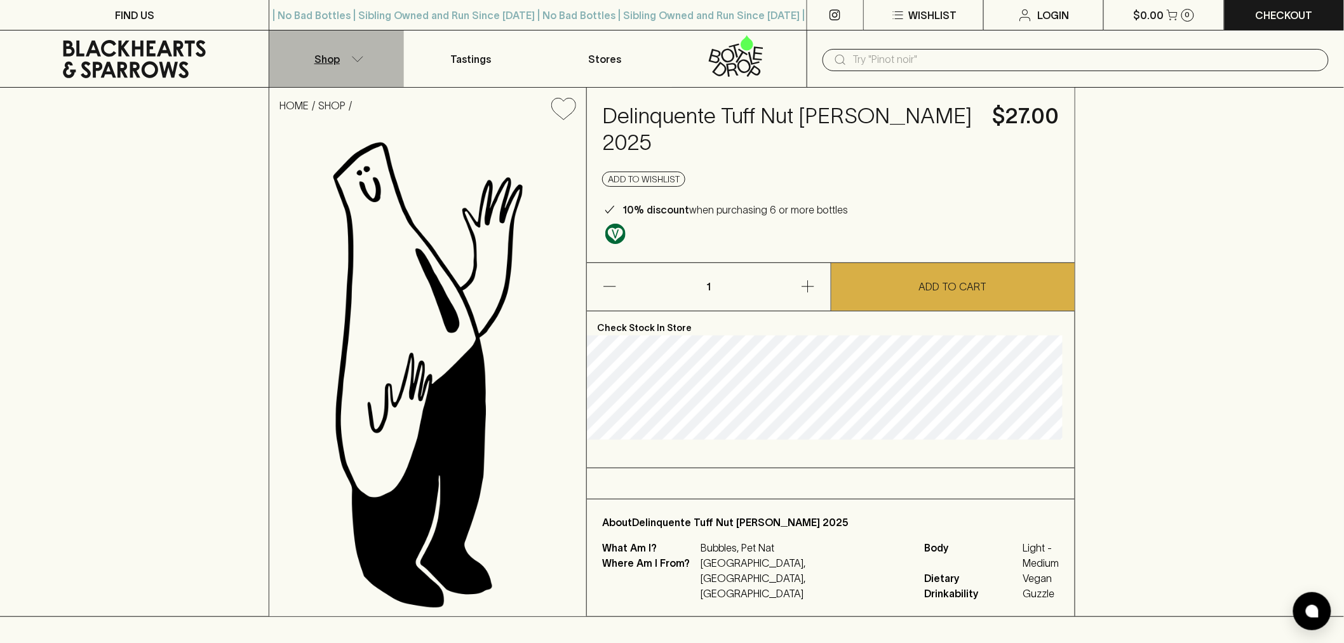
click at [359, 56] on icon "button" at bounding box center [357, 59] width 13 height 6
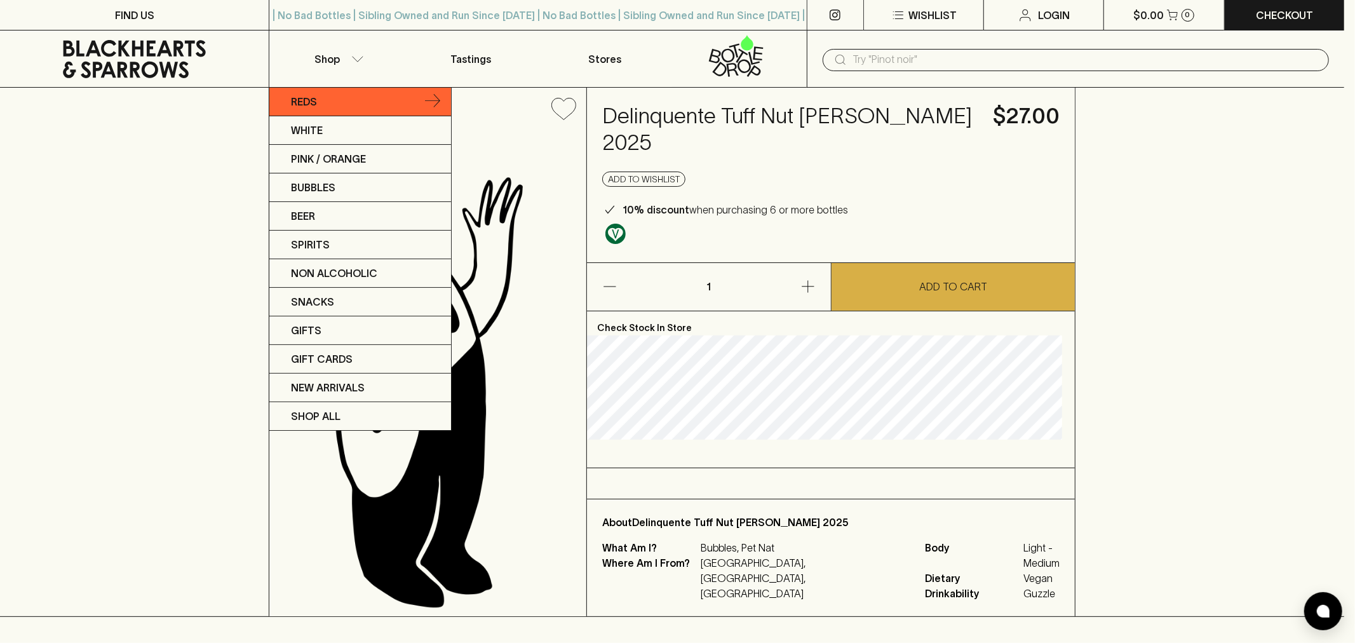
click at [351, 104] on link "Reds" at bounding box center [360, 102] width 182 height 29
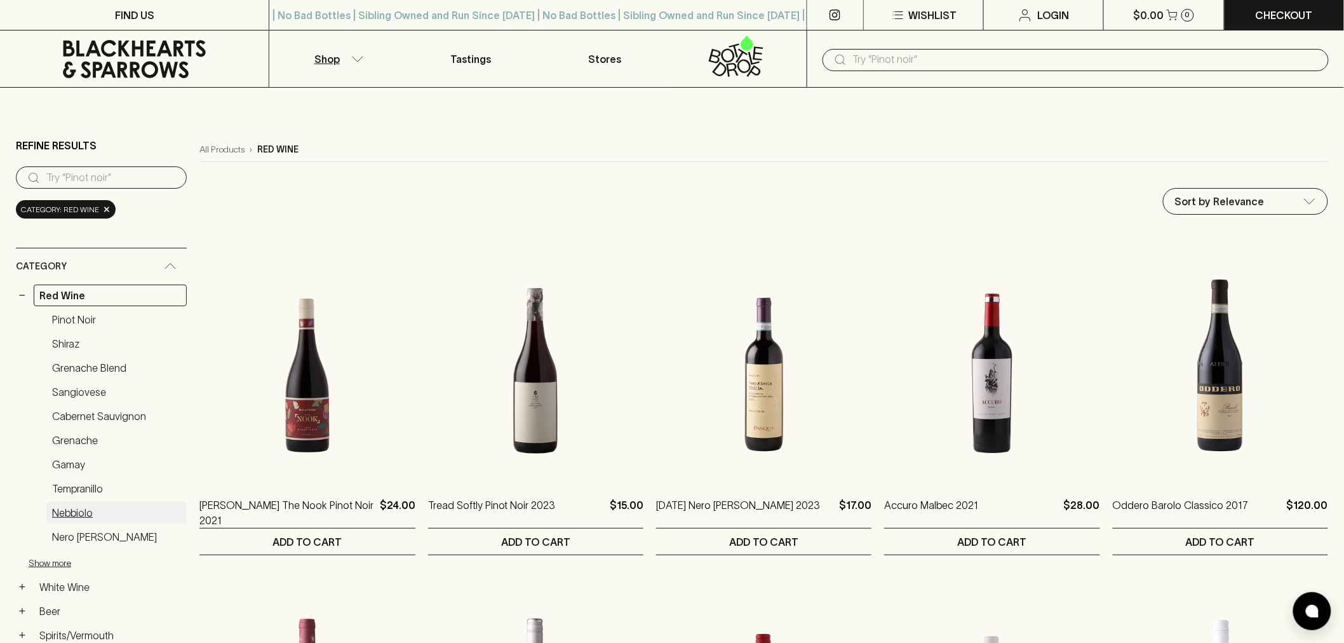
click at [97, 509] on link "Nebbiolo" at bounding box center [116, 513] width 140 height 22
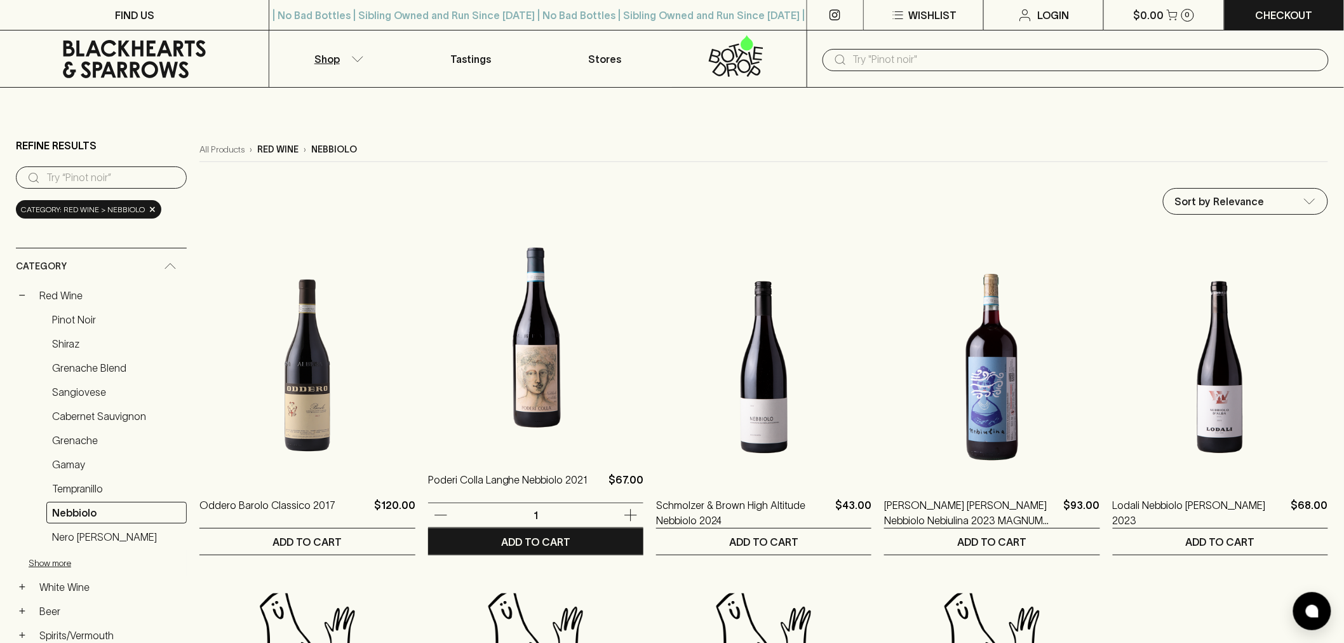
click at [489, 310] on img at bounding box center [535, 342] width 215 height 222
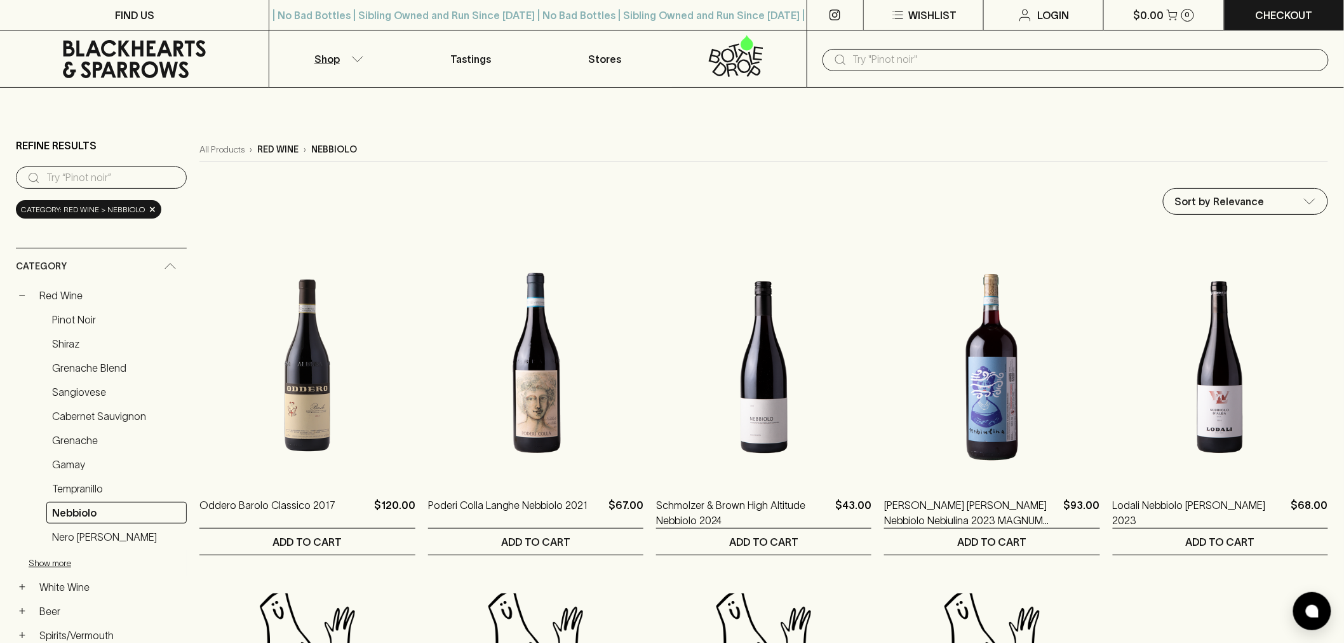
scroll to position [141, 0]
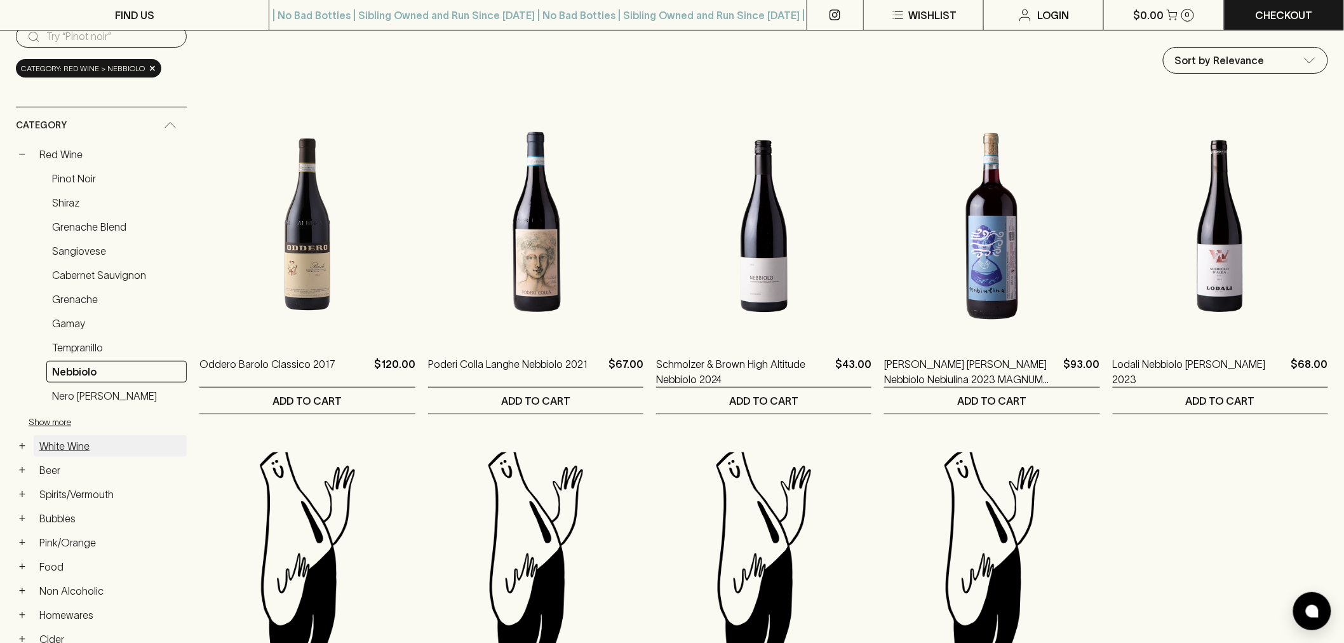
click at [58, 441] on link "White Wine" at bounding box center [110, 446] width 153 height 22
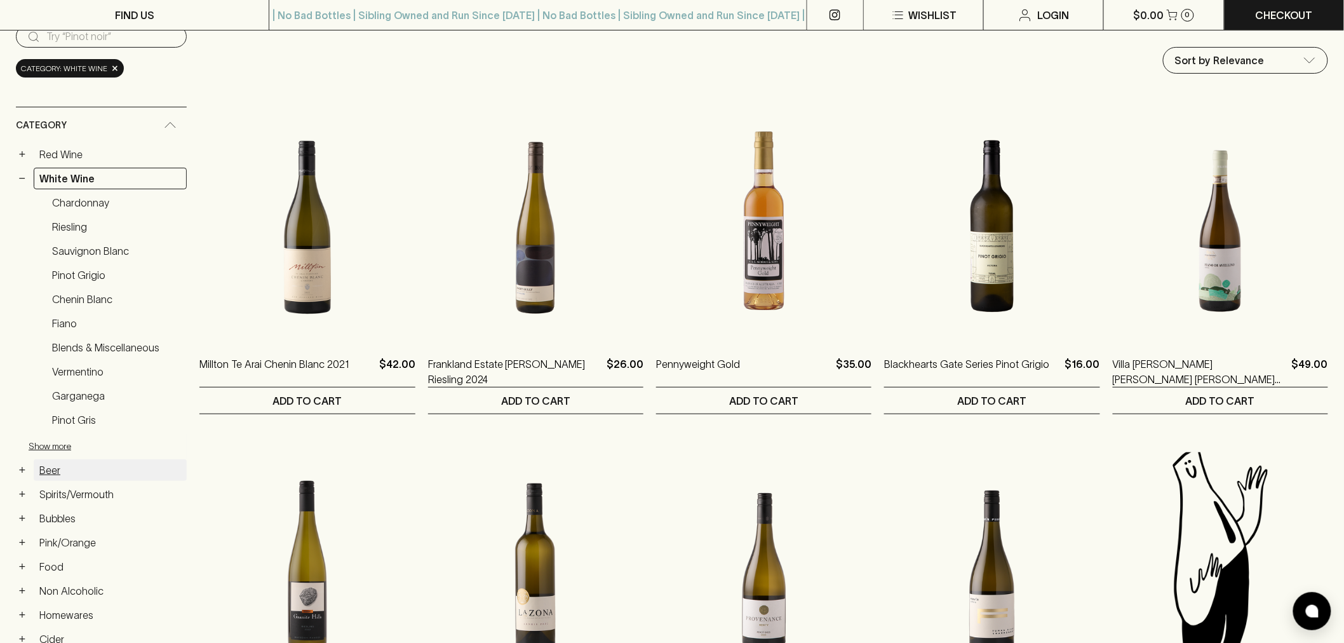
click at [55, 465] on link "Beer" at bounding box center [110, 470] width 153 height 22
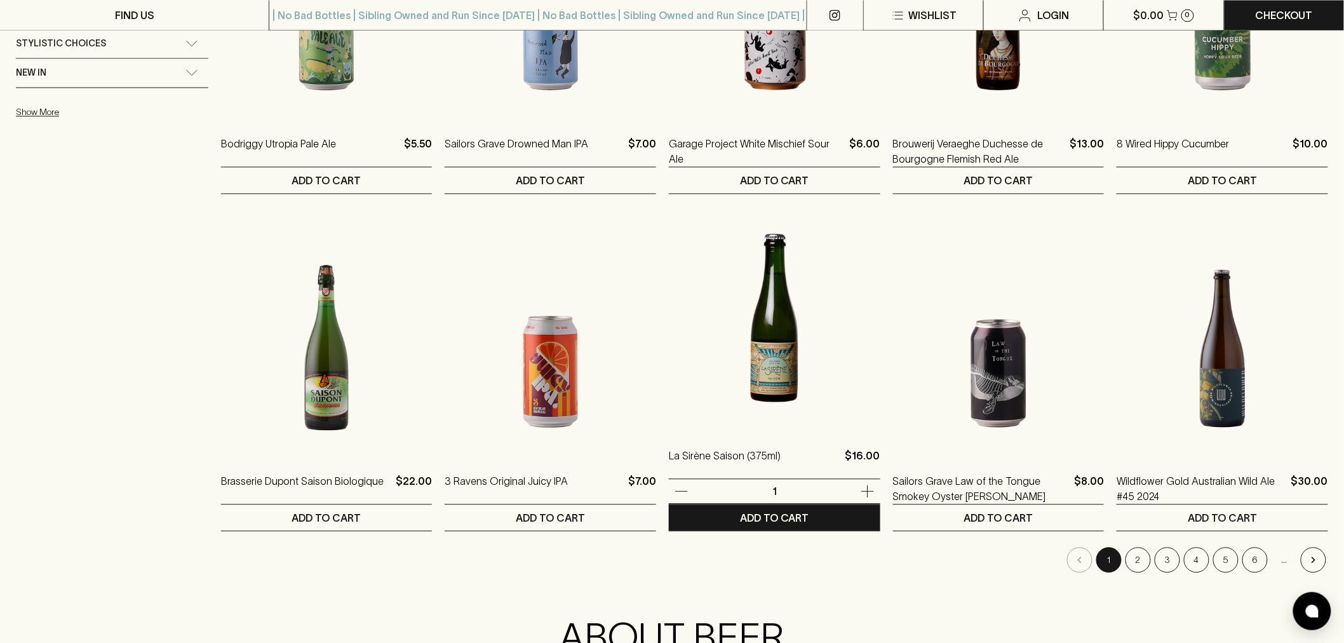
scroll to position [1058, 0]
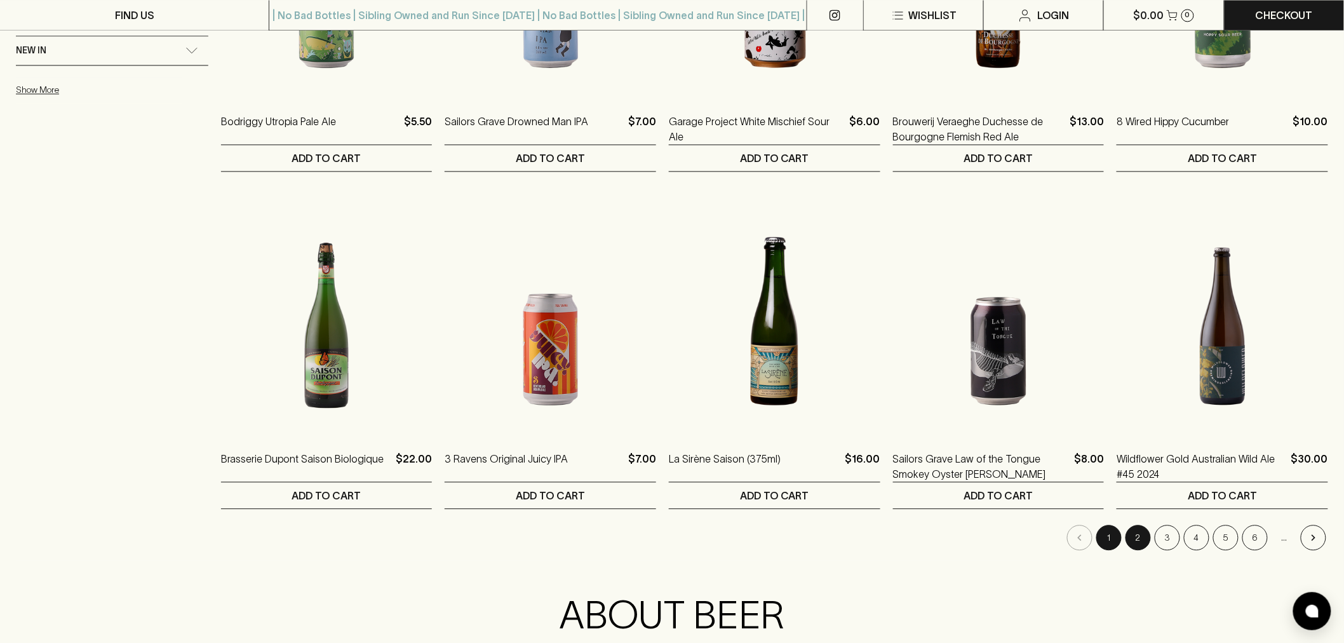
click at [1141, 544] on button "2" at bounding box center [1137, 537] width 25 height 25
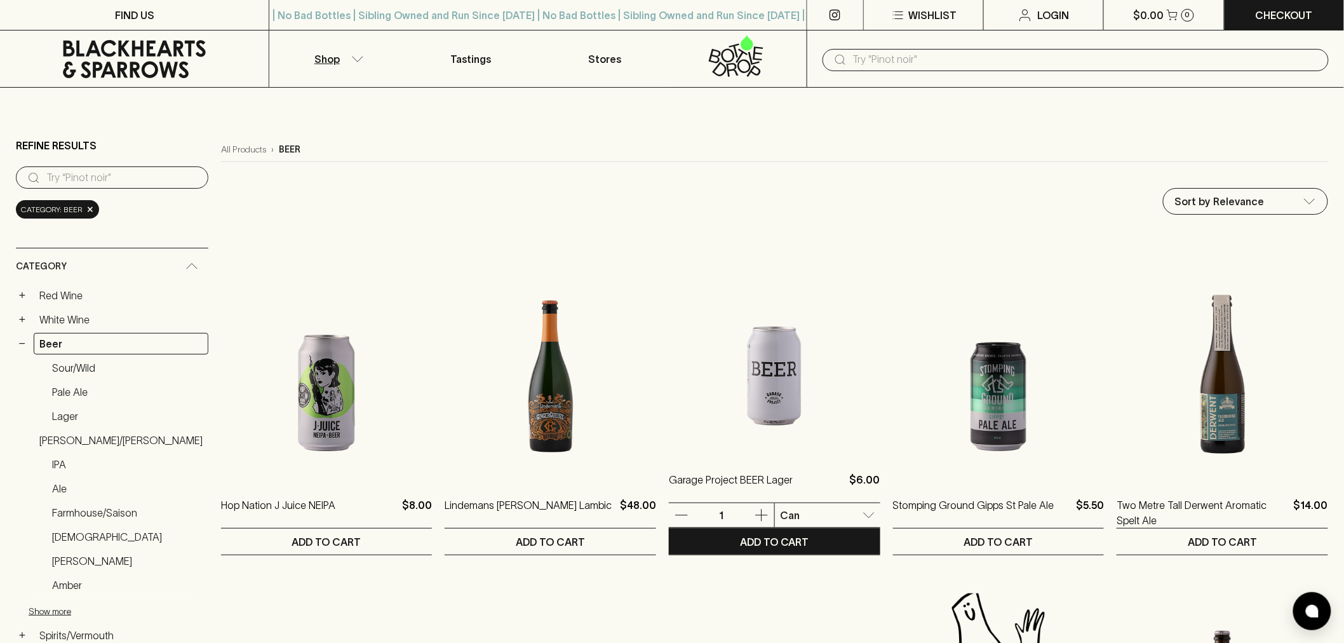
click at [724, 370] on img at bounding box center [774, 342] width 211 height 222
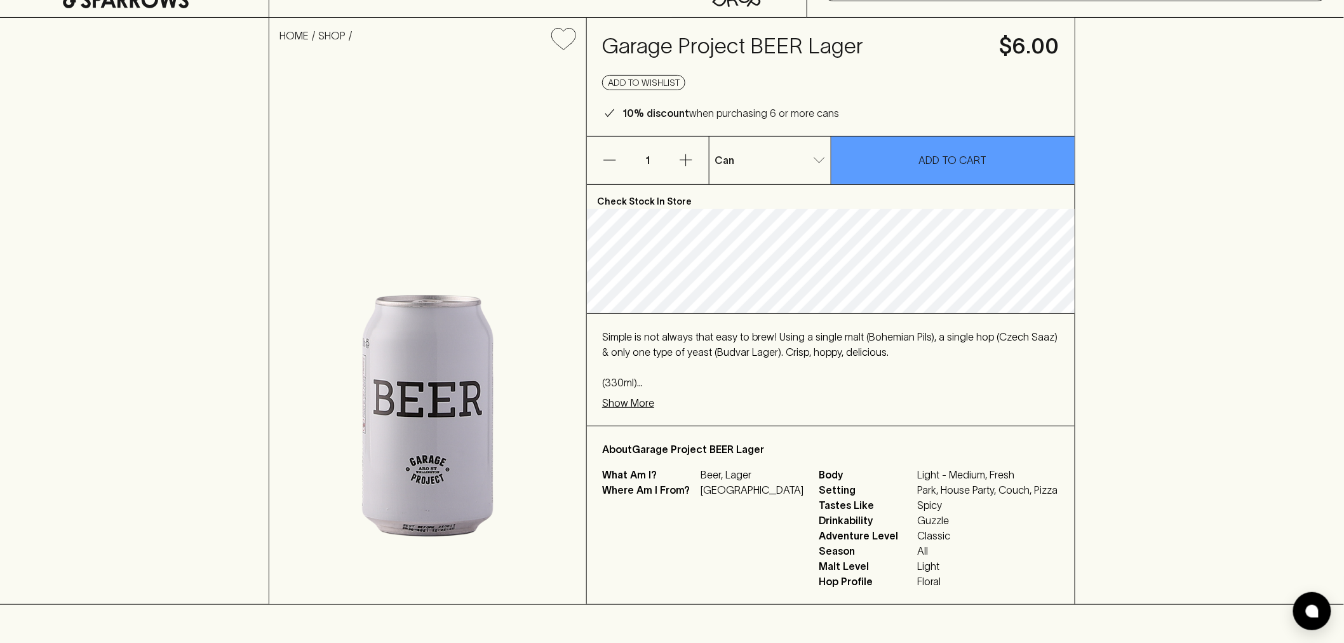
scroll to position [70, 0]
click at [637, 408] on p "Show More" at bounding box center [628, 401] width 52 height 15
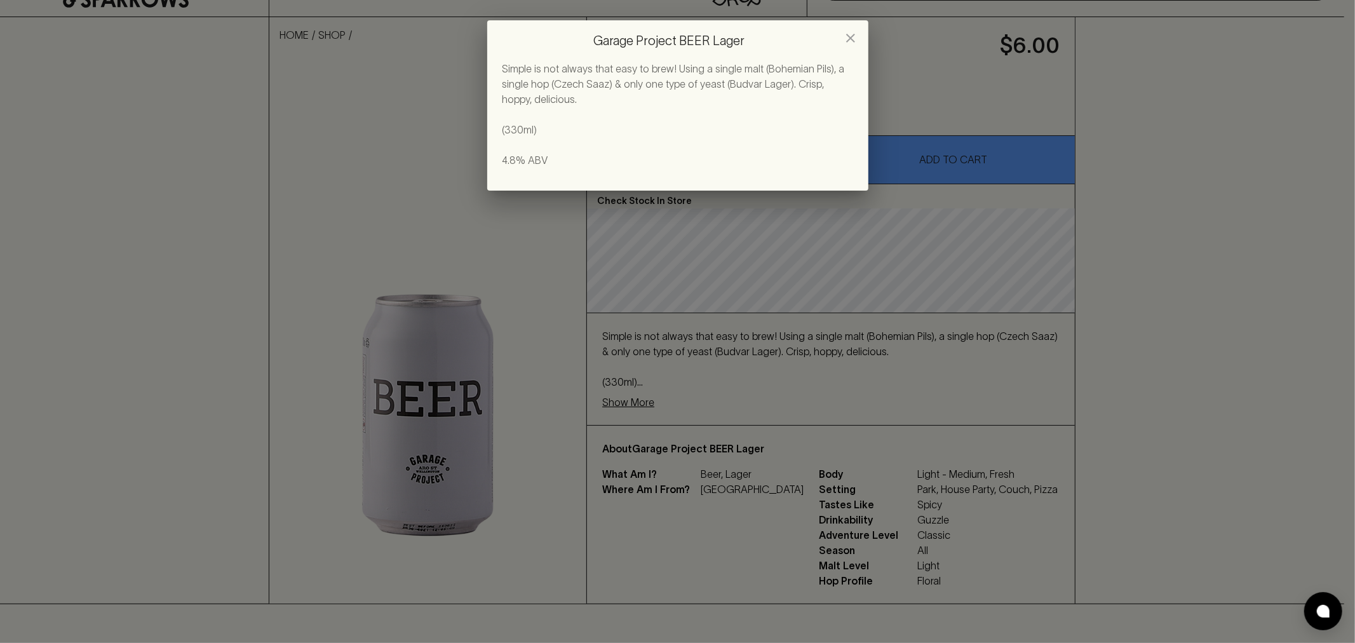
click at [852, 34] on icon "close" at bounding box center [850, 37] width 15 height 15
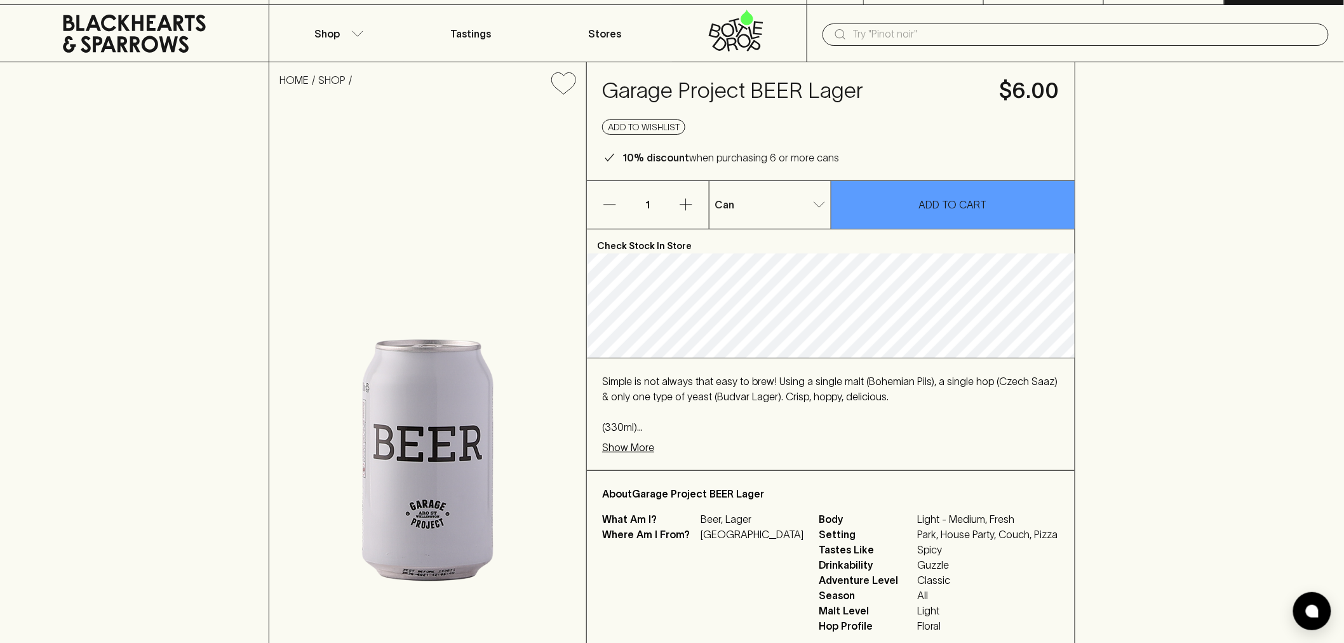
scroll to position [0, 0]
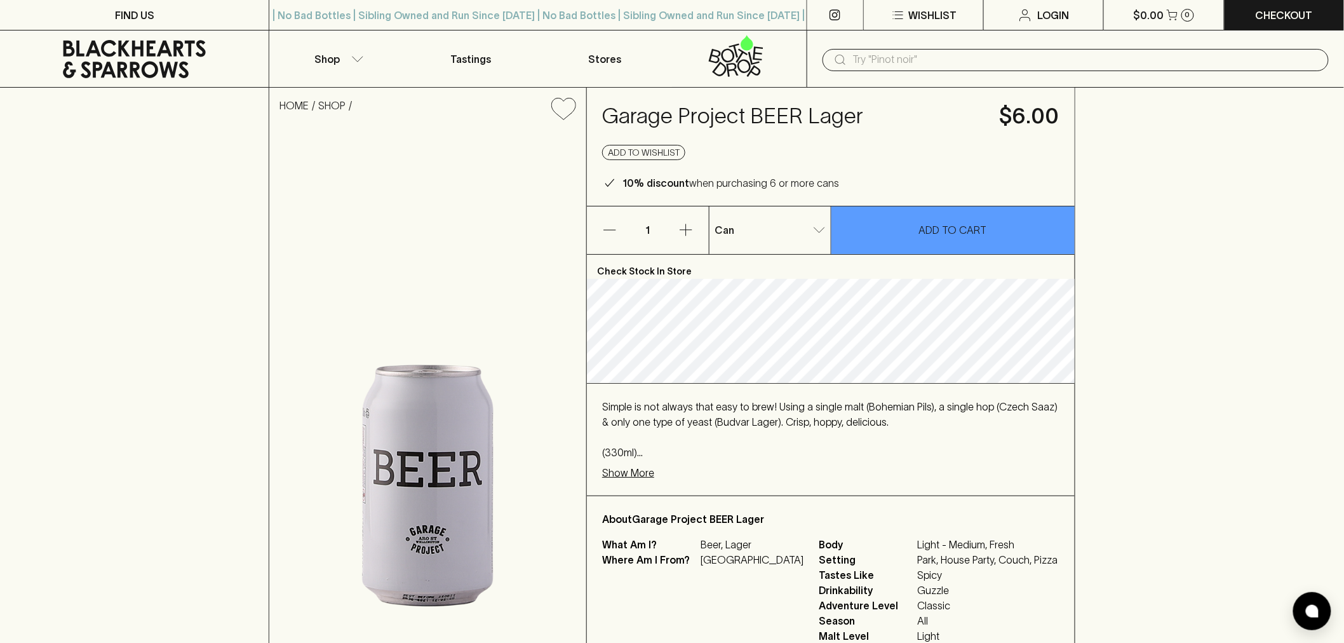
click at [75, 73] on icon at bounding box center [135, 59] width 250 height 38
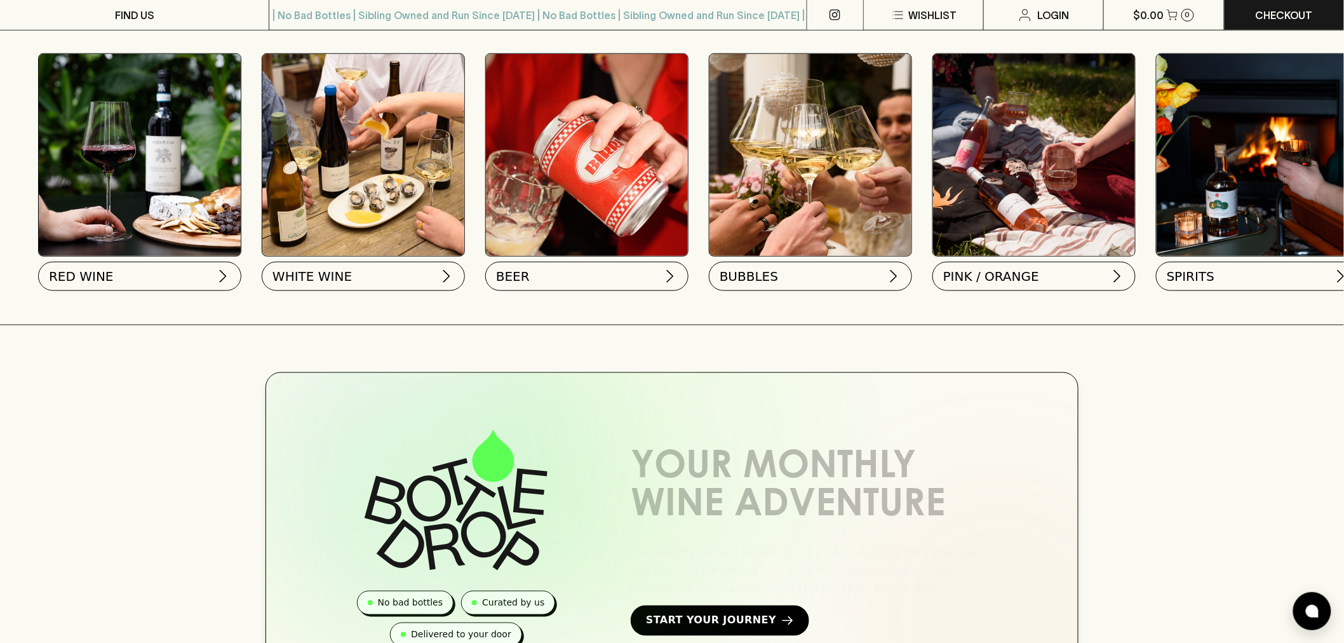
scroll to position [635, 0]
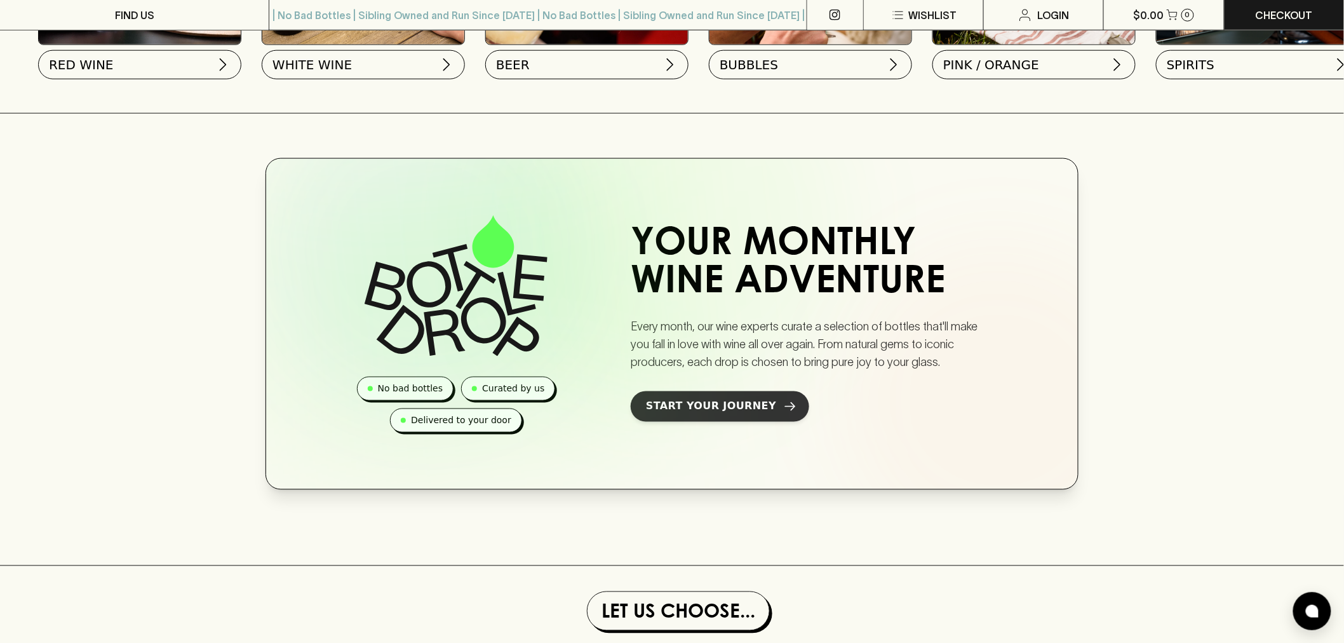
click at [664, 422] on link "Start Your Journey" at bounding box center [720, 406] width 178 height 30
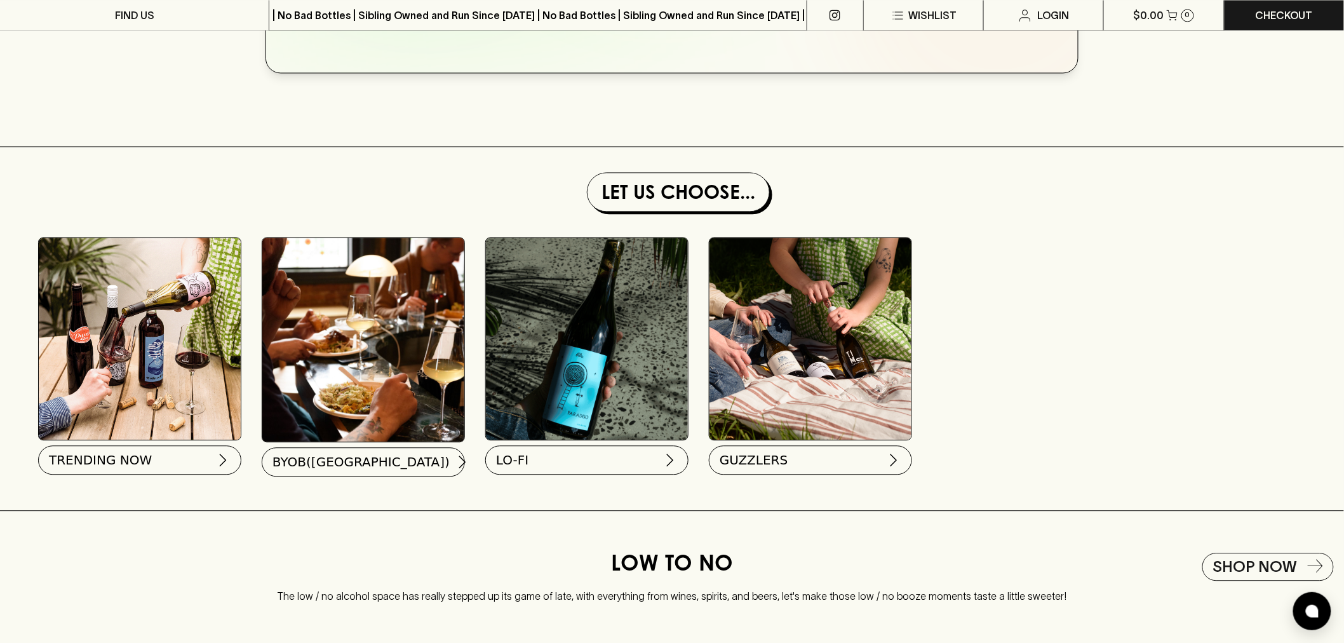
scroll to position [1058, 0]
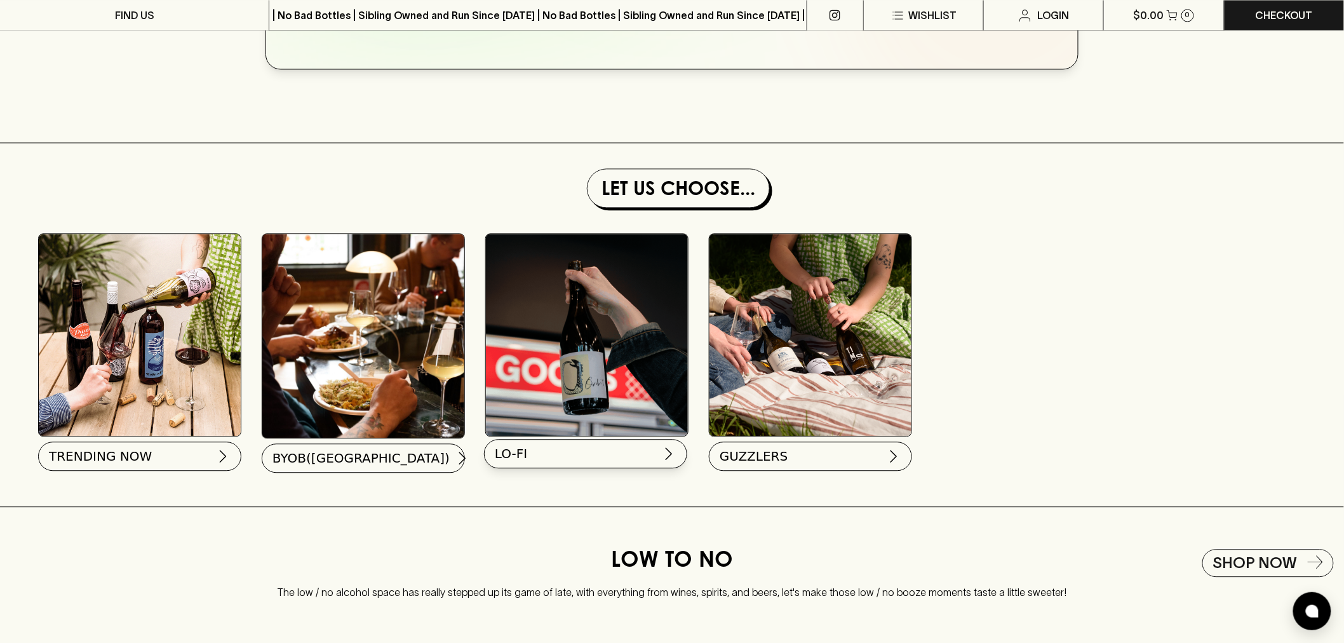
click at [561, 460] on button "LO-FI" at bounding box center [585, 453] width 203 height 29
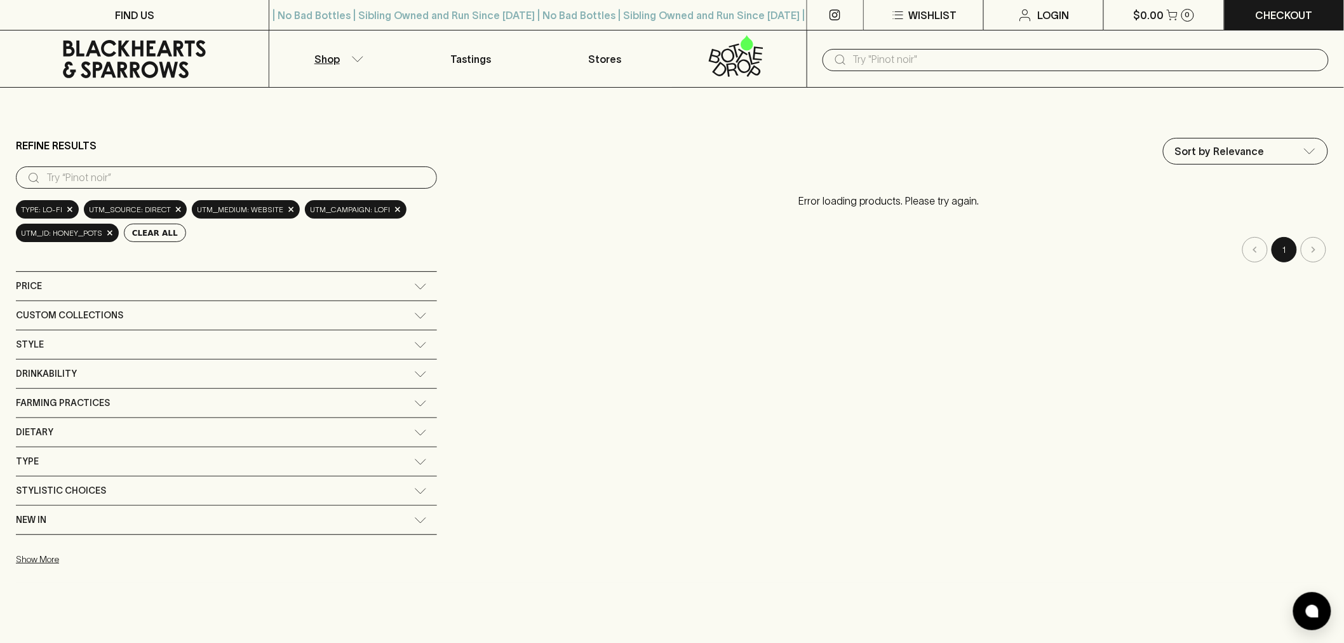
click at [106, 68] on icon at bounding box center [134, 59] width 143 height 38
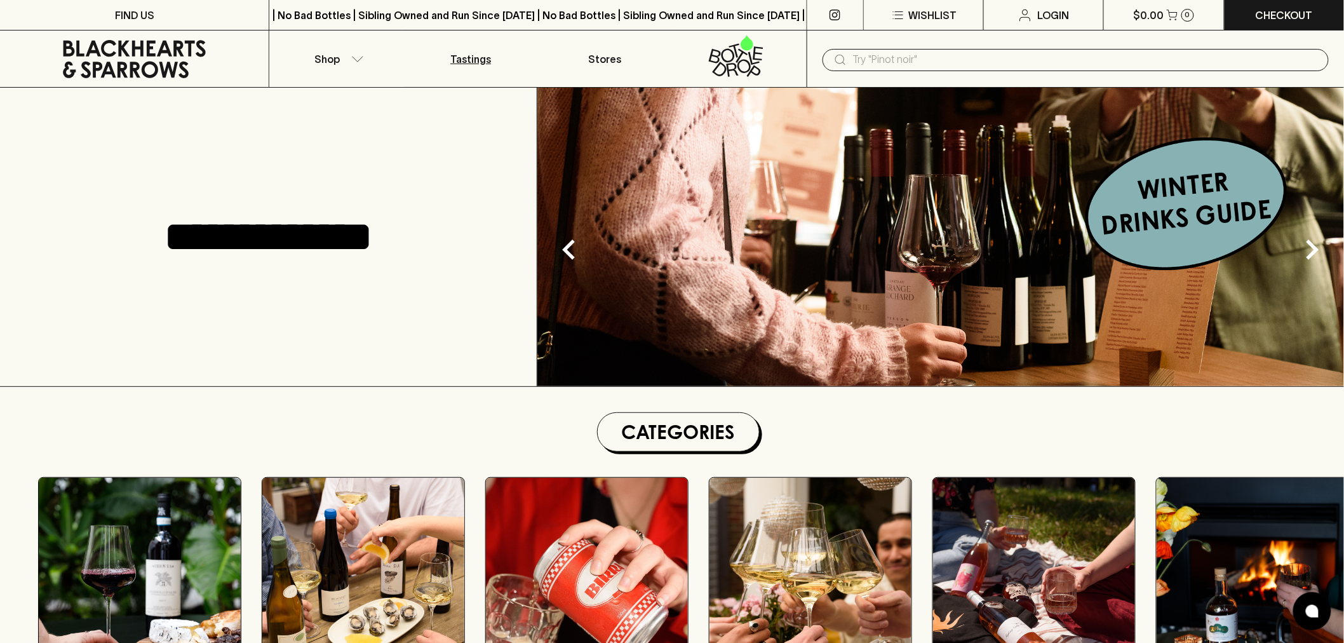
click at [456, 64] on p "Tastings" at bounding box center [470, 58] width 41 height 15
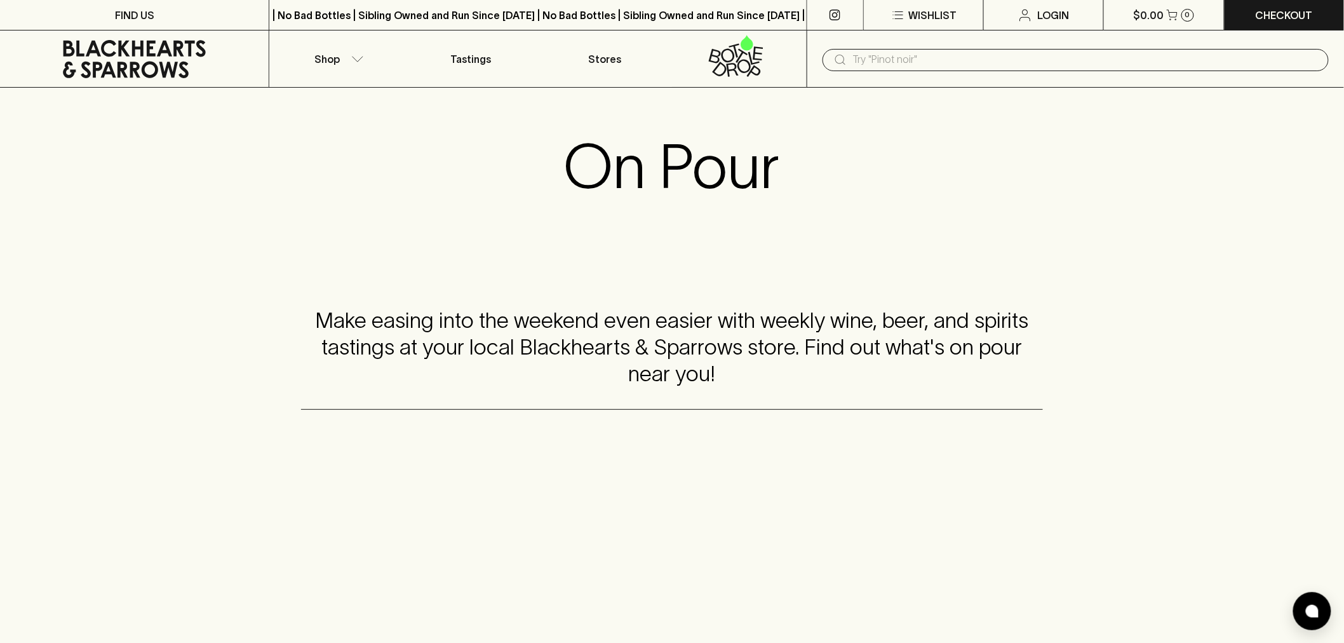
click at [123, 64] on icon at bounding box center [134, 59] width 143 height 38
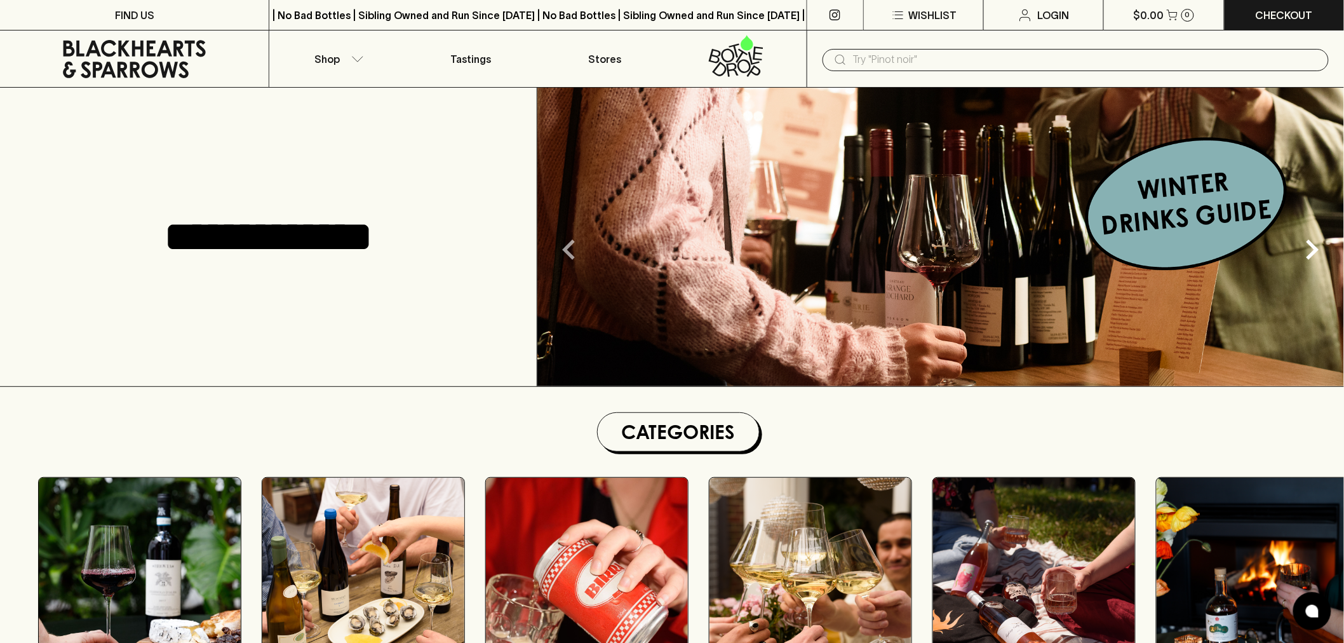
click at [567, 242] on icon "Previous" at bounding box center [569, 249] width 41 height 41
click at [1316, 255] on icon "Next" at bounding box center [1312, 249] width 41 height 41
click at [1183, 241] on img at bounding box center [940, 237] width 807 height 298
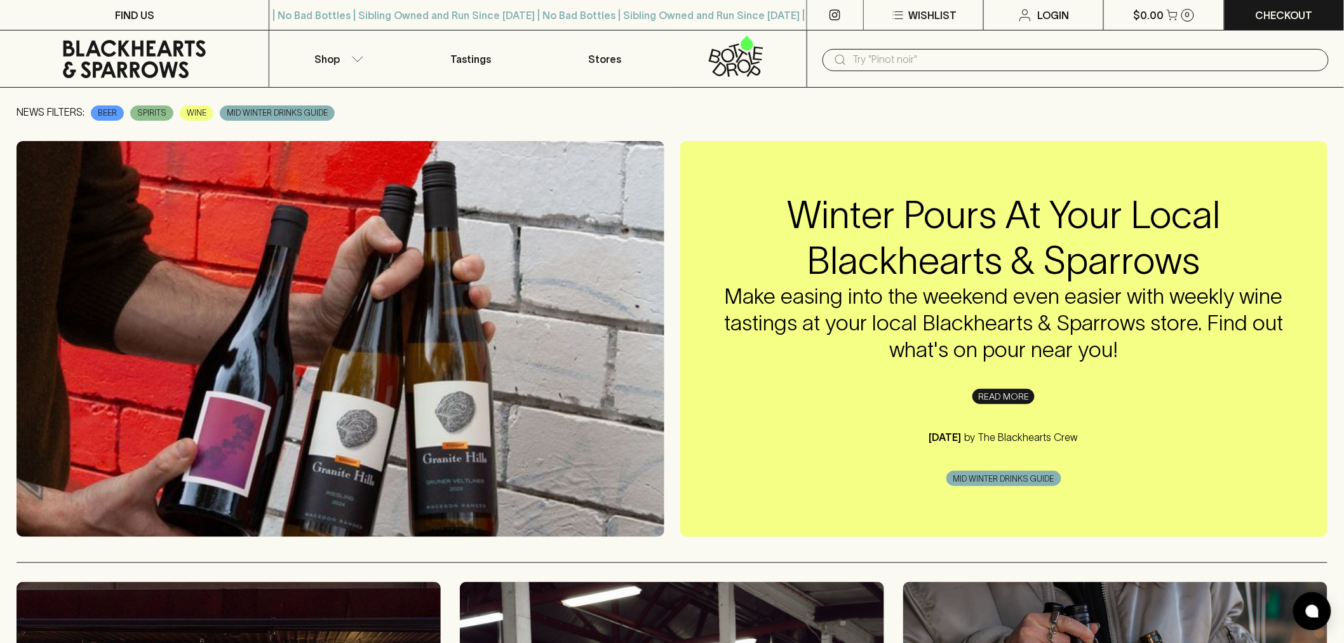
click at [986, 402] on link "READ MORE" at bounding box center [1003, 396] width 62 height 15
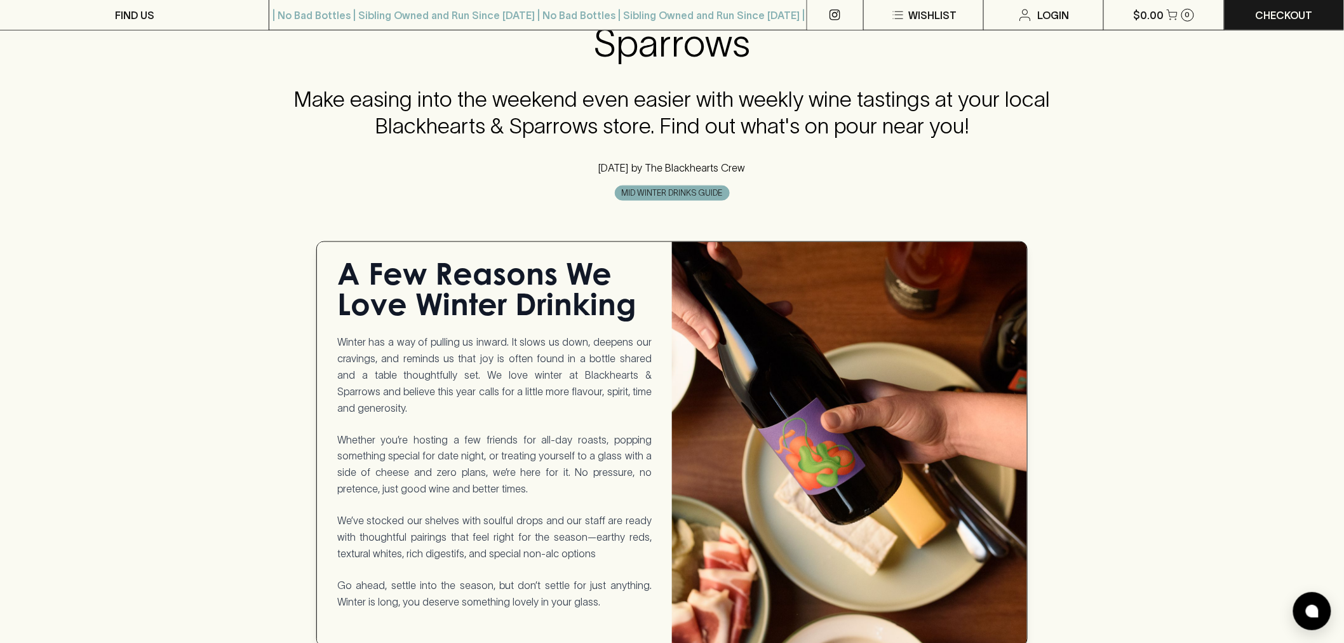
scroll to position [564, 0]
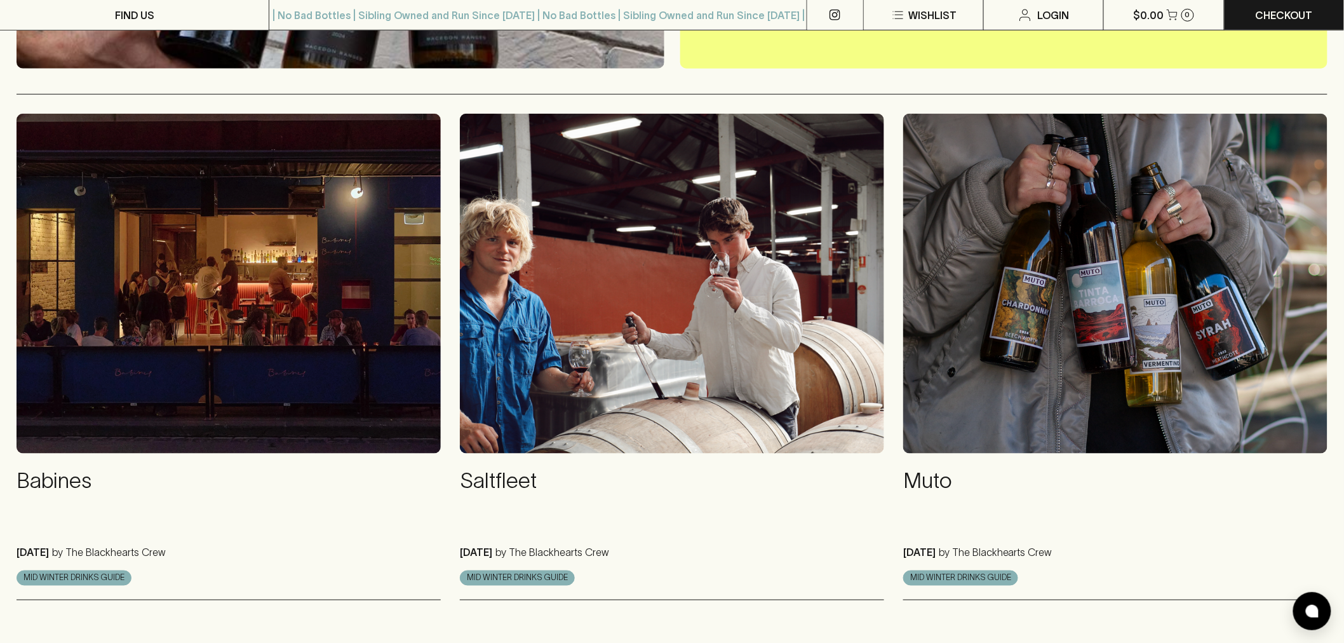
scroll to position [493, 0]
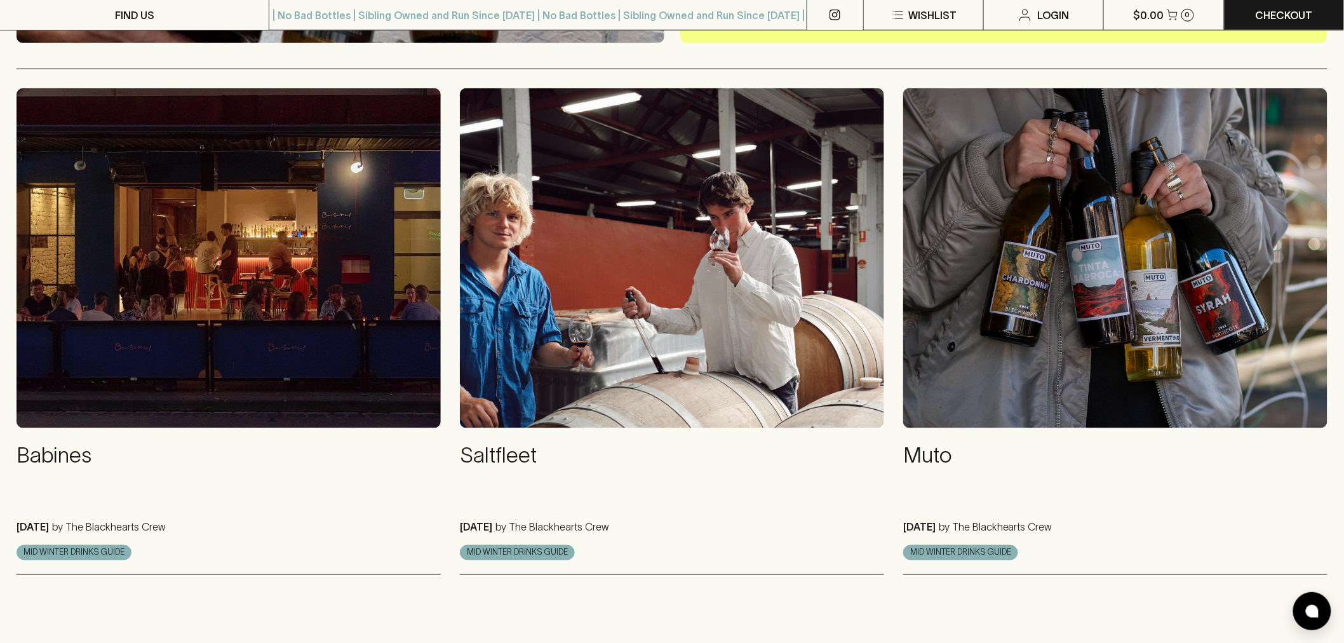
click at [926, 456] on h4 "Muto" at bounding box center [1115, 455] width 424 height 27
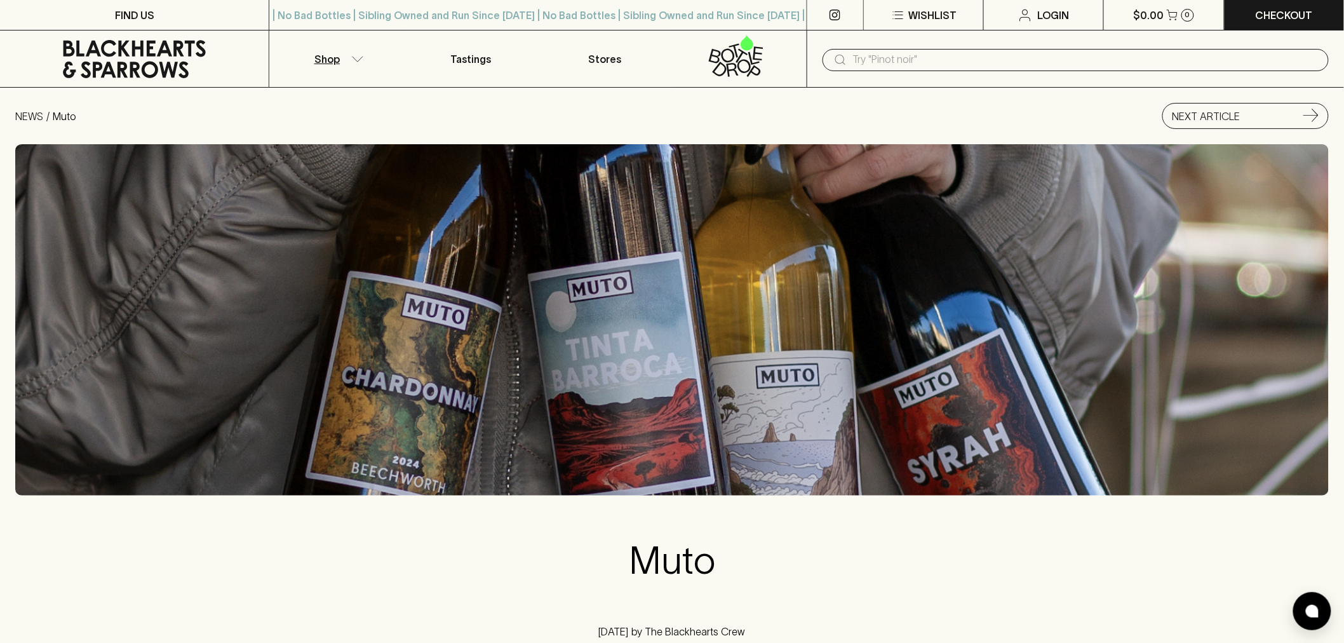
click at [370, 56] on button "Shop" at bounding box center [336, 58] width 134 height 57
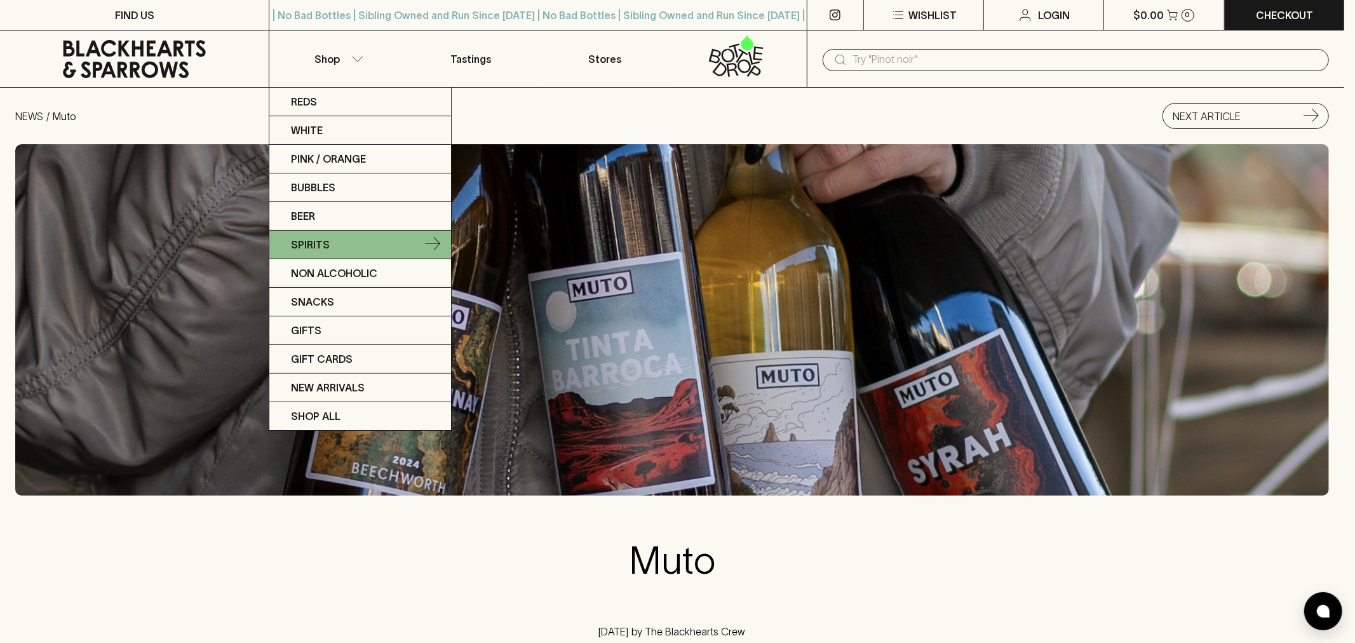
click at [408, 251] on link "Spirits" at bounding box center [360, 245] width 182 height 29
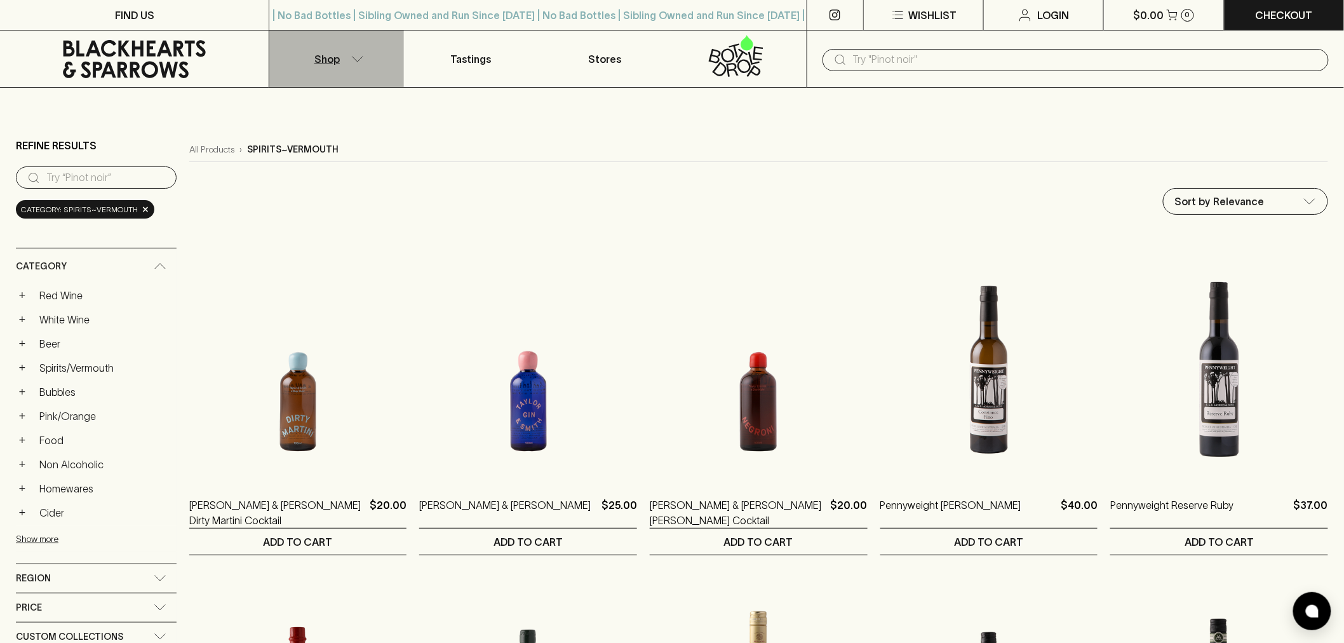
click at [371, 55] on button "Shop" at bounding box center [336, 58] width 134 height 57
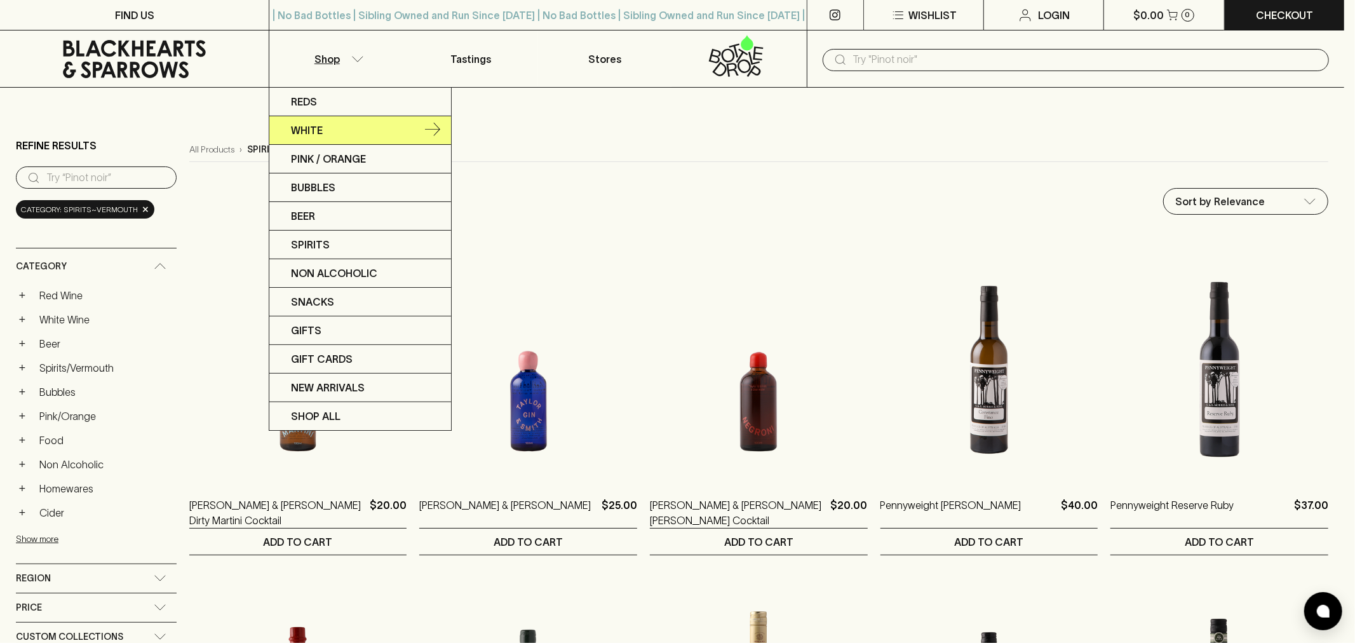
click at [416, 131] on link "White" at bounding box center [360, 130] width 182 height 29
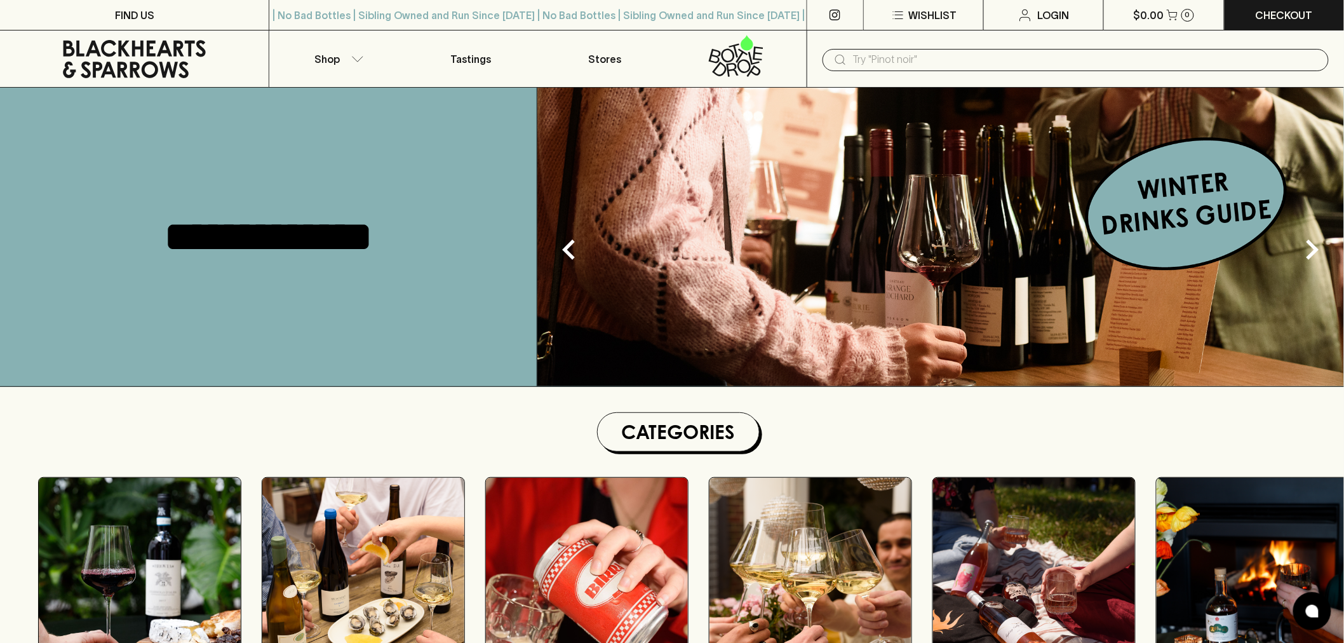
click at [911, 59] on input "text" at bounding box center [1086, 60] width 466 height 20
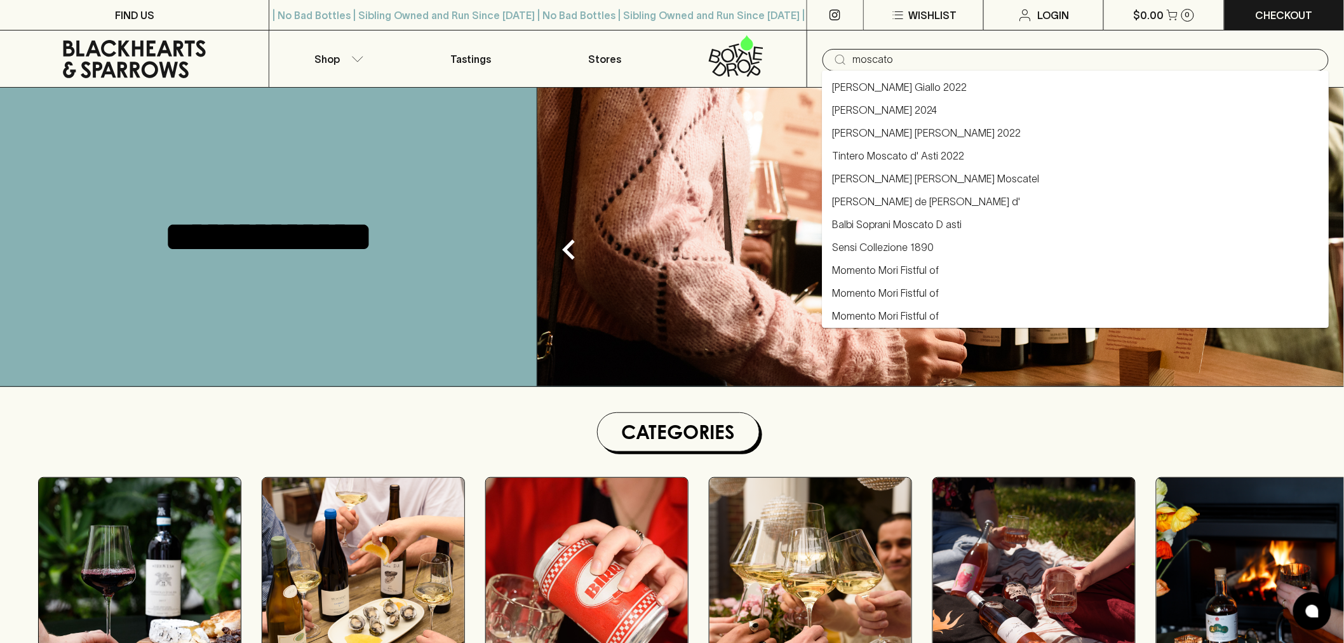
type input "[PERSON_NAME] [PERSON_NAME] 2022"
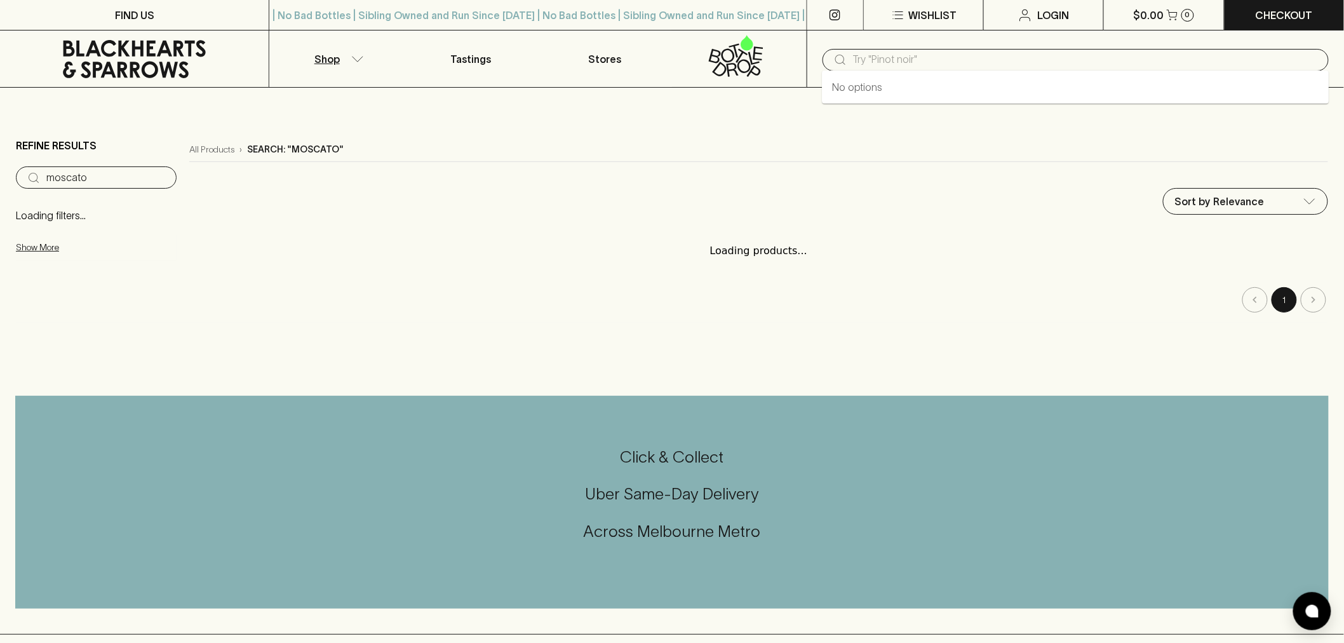
click at [915, 56] on input "text" at bounding box center [1086, 60] width 466 height 20
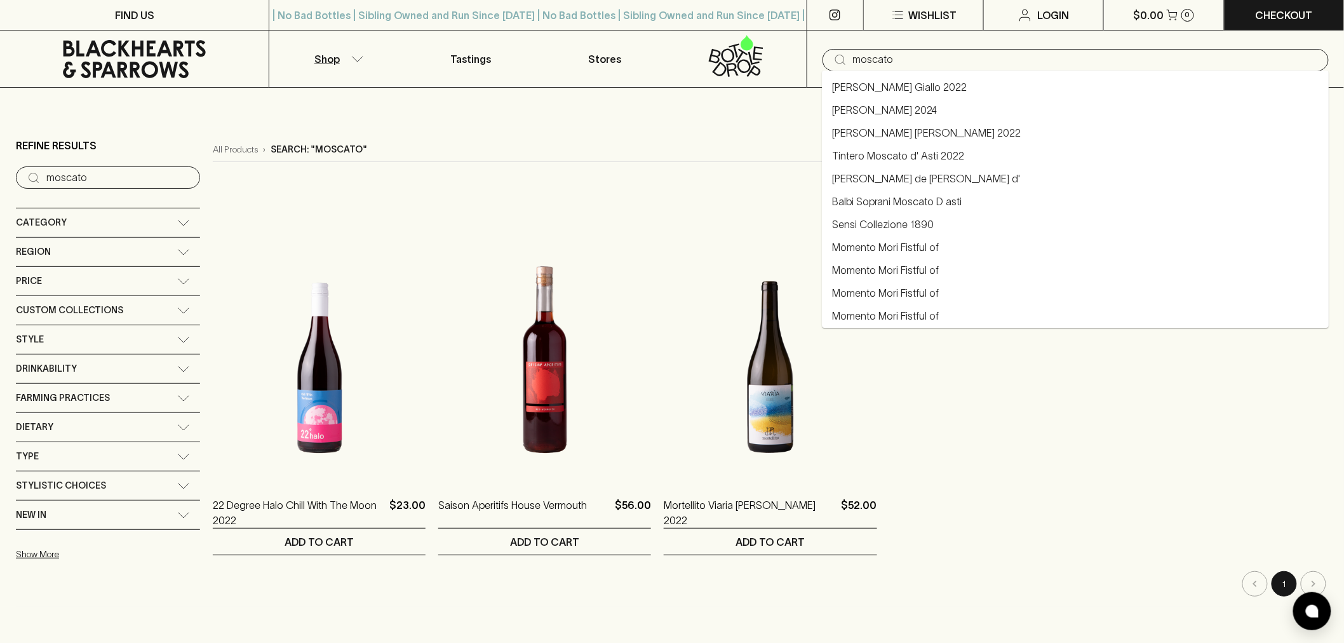
type input "moscato"
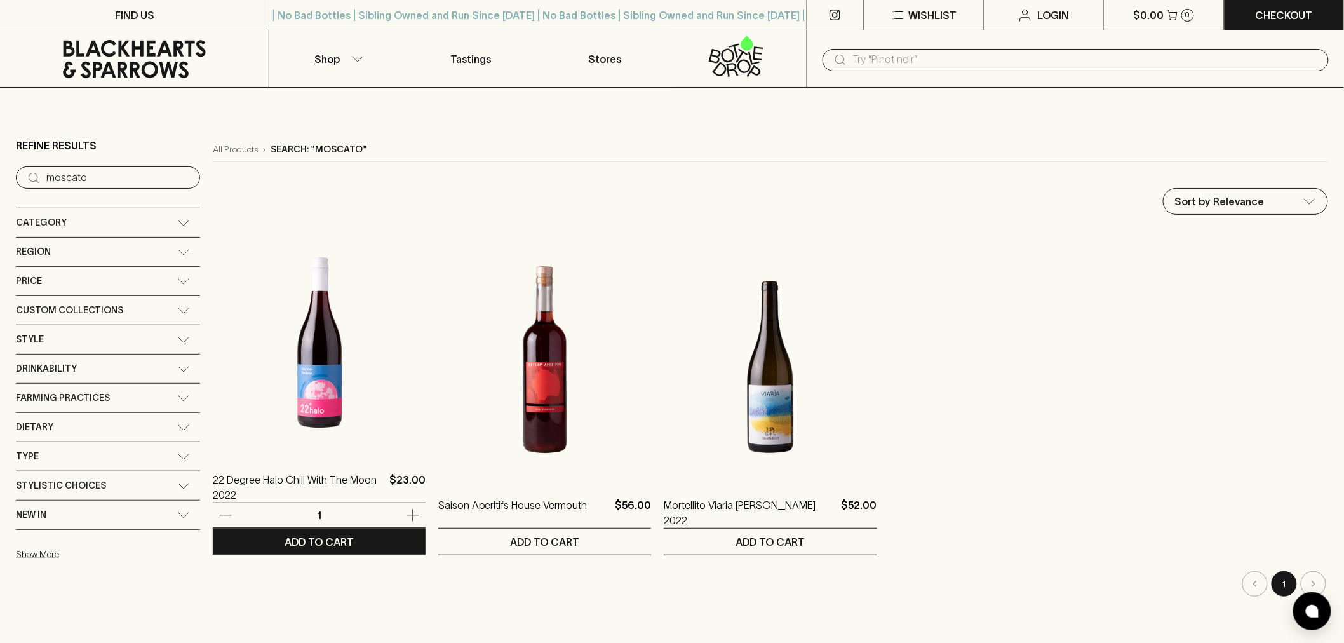
click at [325, 384] on img at bounding box center [319, 342] width 213 height 222
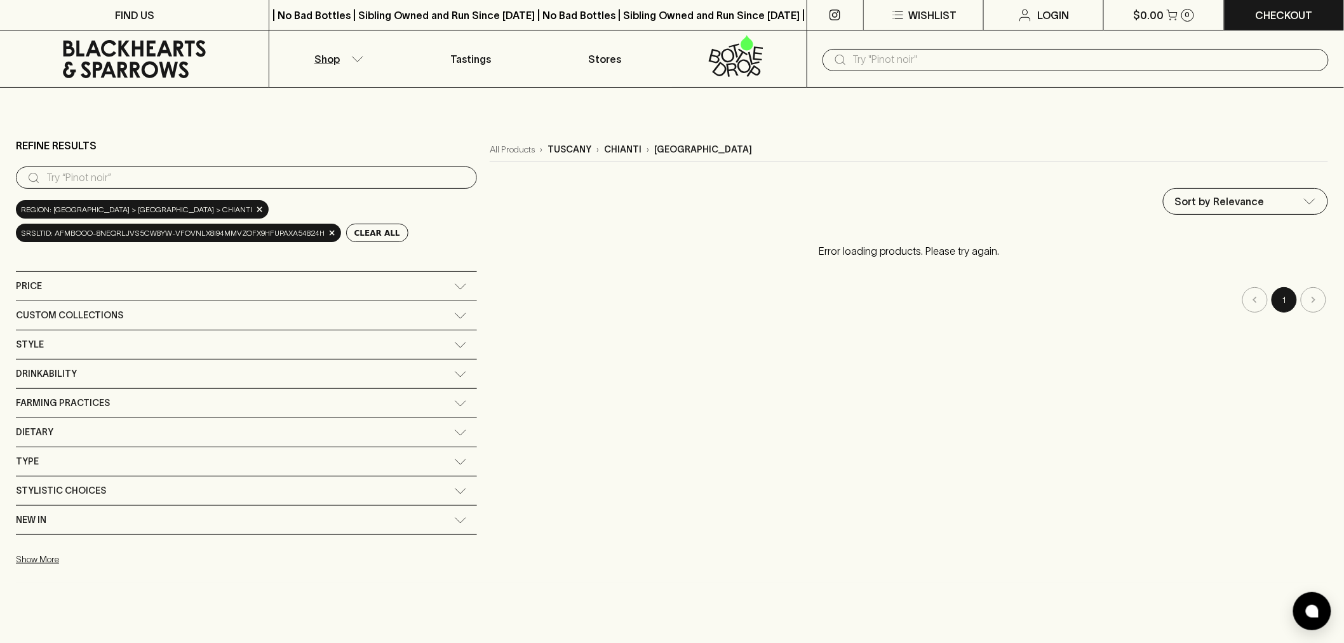
drag, startPoint x: 335, startPoint y: 169, endPoint x: 360, endPoint y: 142, distance: 37.3
click at [335, 168] on input "search" at bounding box center [256, 178] width 420 height 20
type input "chianti"
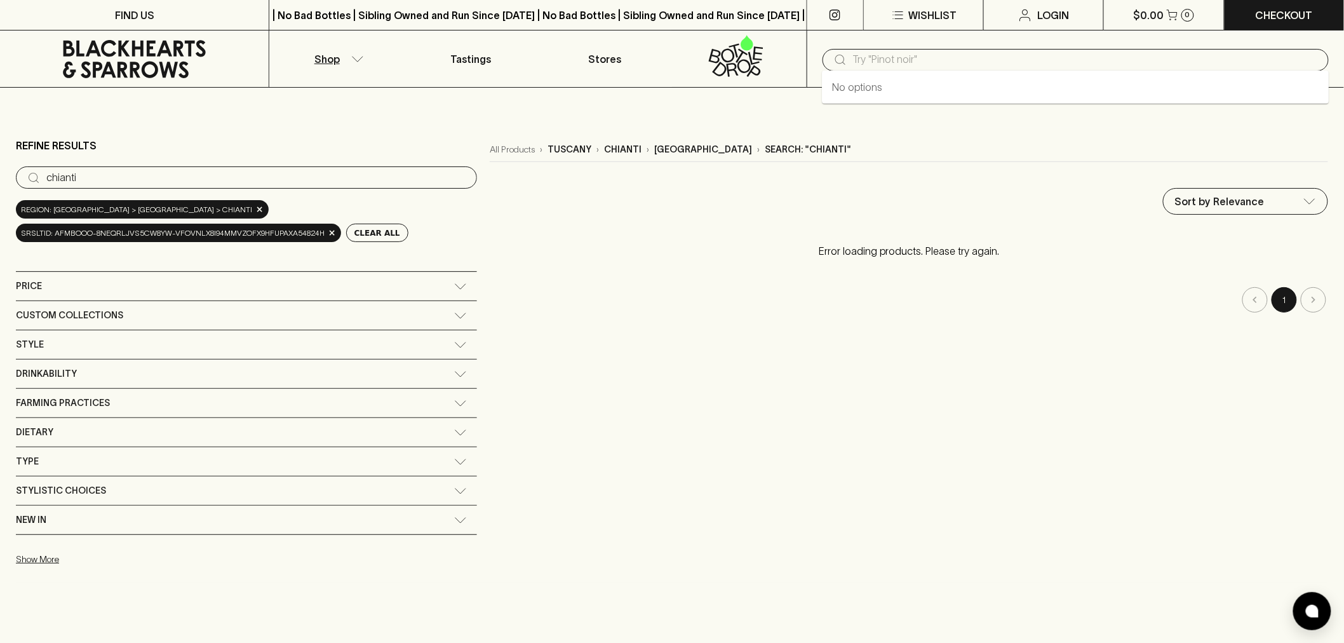
click at [1137, 54] on input "text" at bounding box center [1086, 60] width 466 height 20
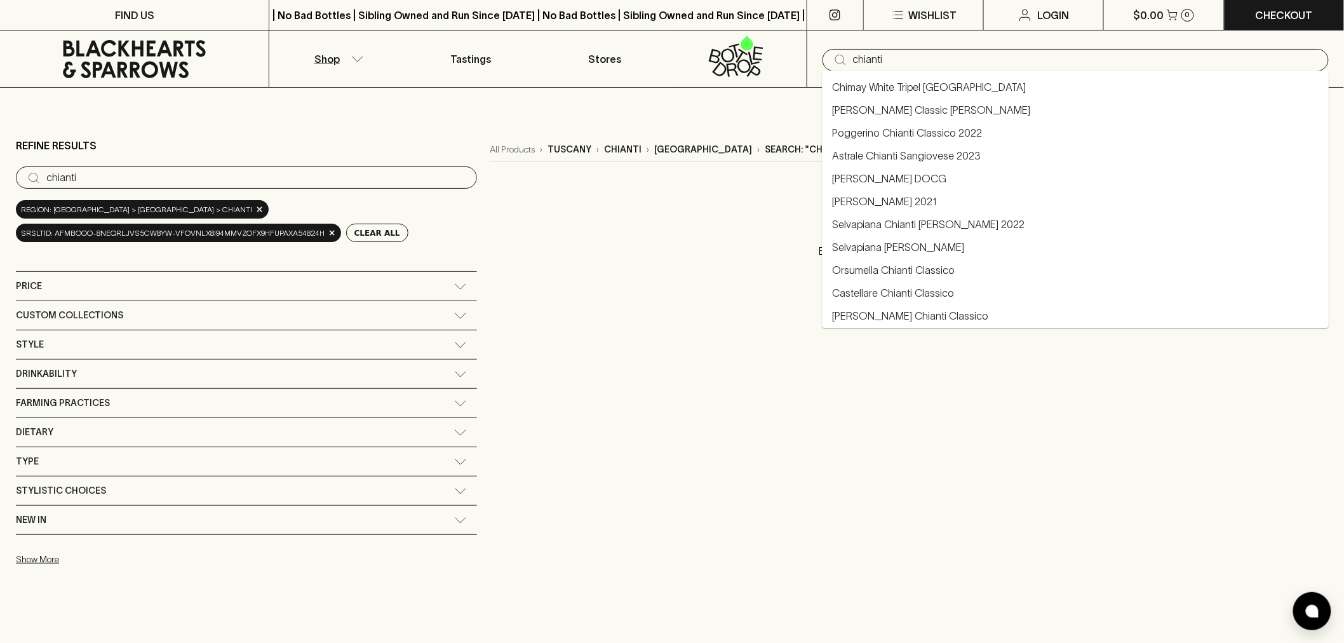
type input "chianti"
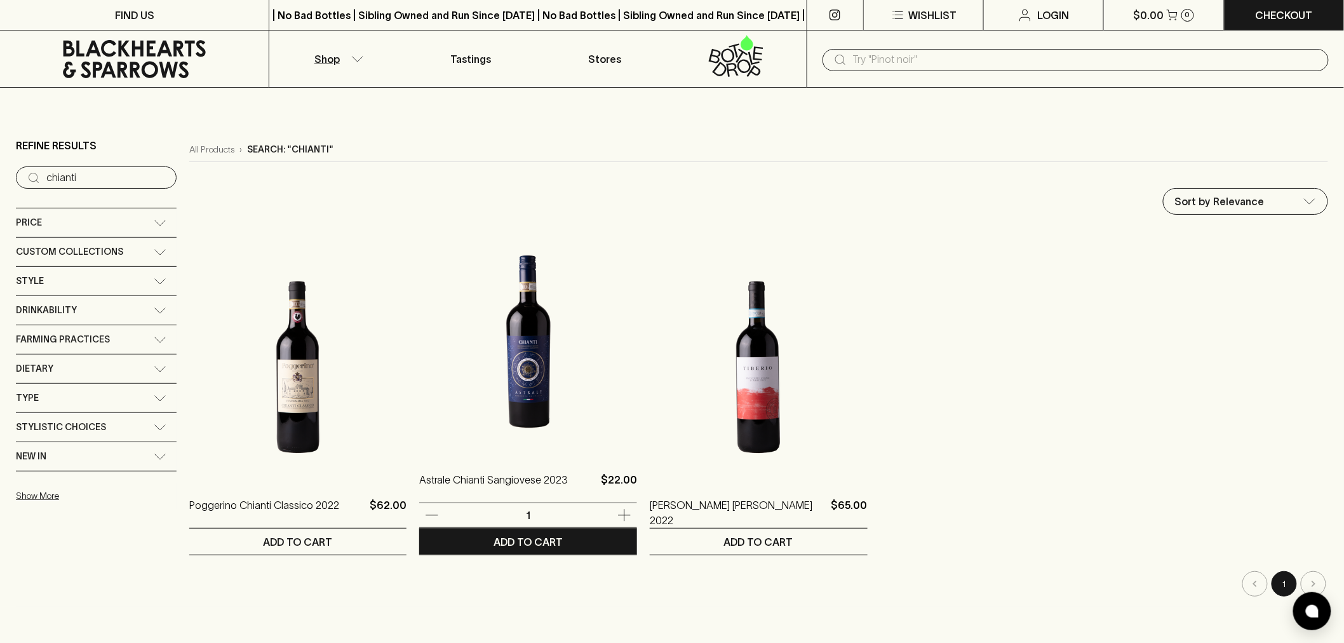
click at [507, 344] on img at bounding box center [528, 342] width 218 height 222
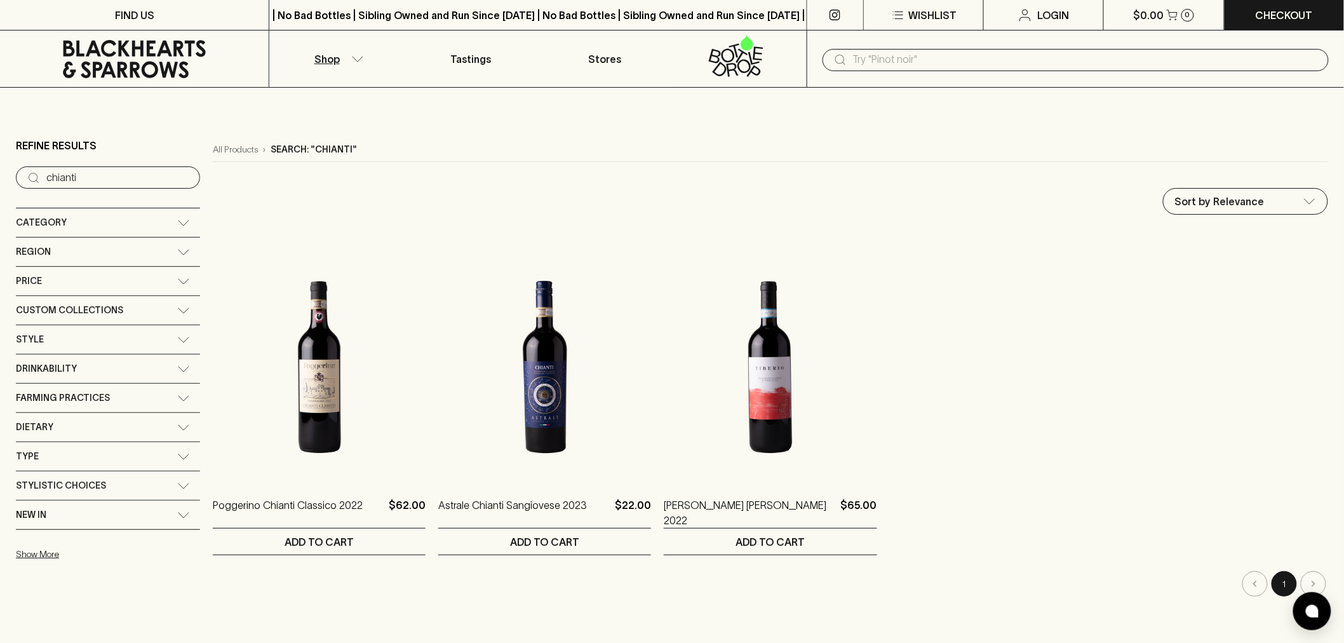
click at [164, 70] on icon at bounding box center [135, 59] width 250 height 38
